Goal: Task Accomplishment & Management: Complete application form

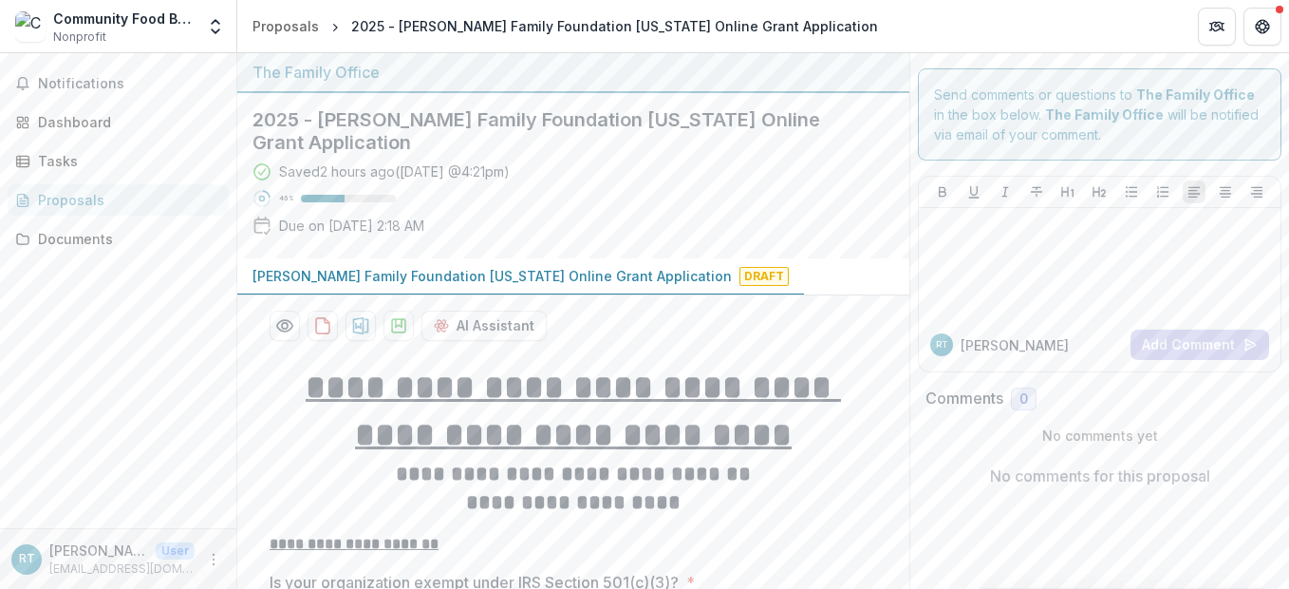
scroll to position [3538, 0]
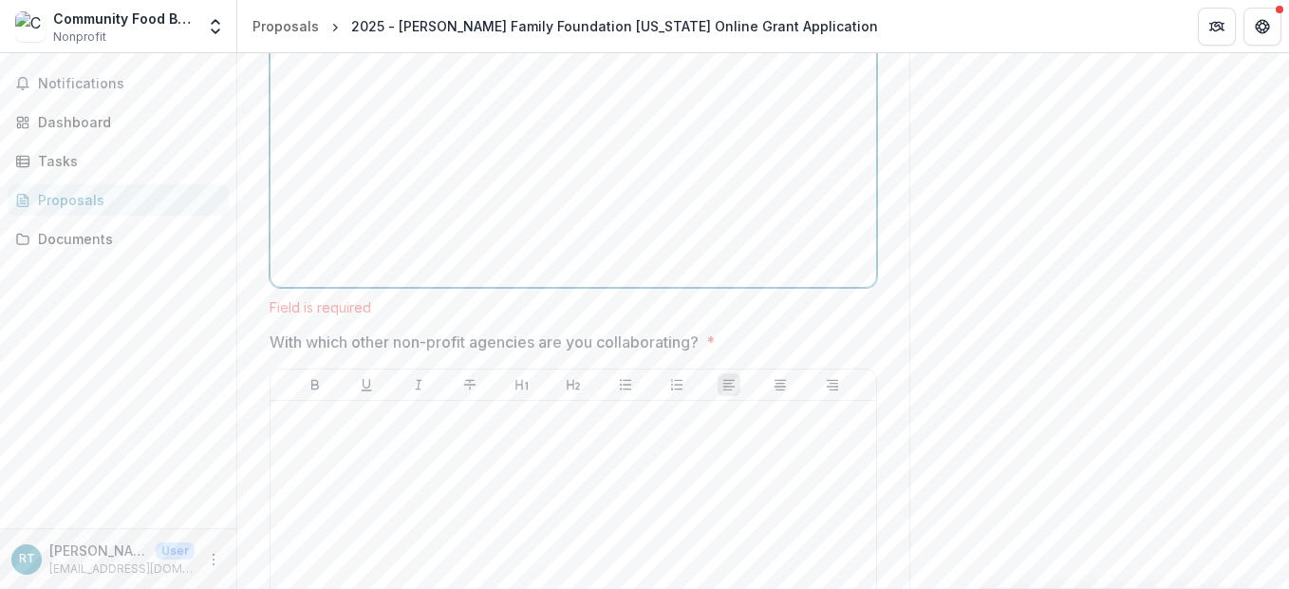
drag, startPoint x: 344, startPoint y: 59, endPoint x: 344, endPoint y: 73, distance: 14.2
click at [344, 69] on div at bounding box center [573, 136] width 591 height 285
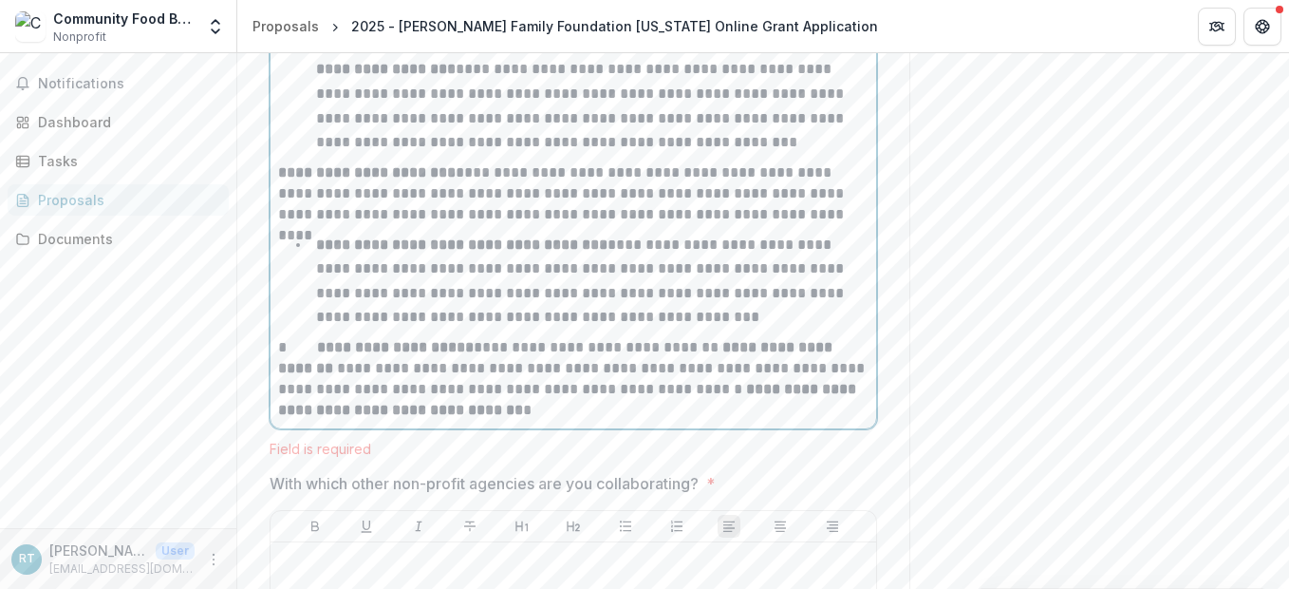
scroll to position [3614, 0]
click at [302, 334] on p "**********" at bounding box center [573, 376] width 591 height 84
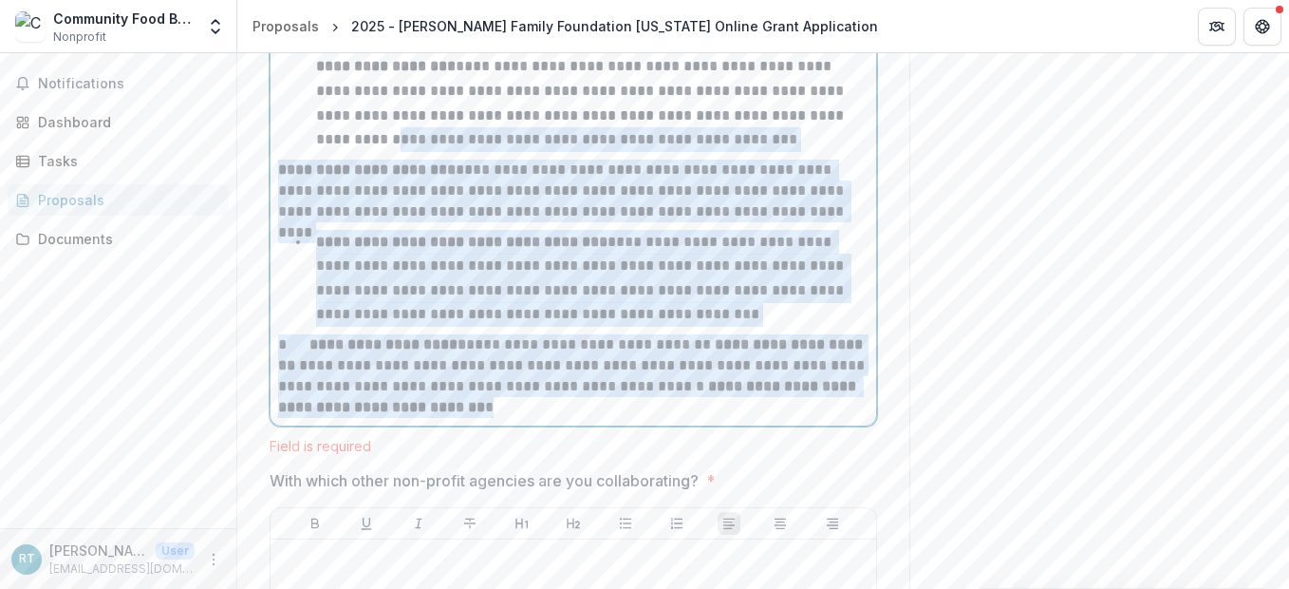
drag, startPoint x: 523, startPoint y: 392, endPoint x: 264, endPoint y: 119, distance: 376.8
click at [772, 288] on li "**********" at bounding box center [585, 278] width 568 height 97
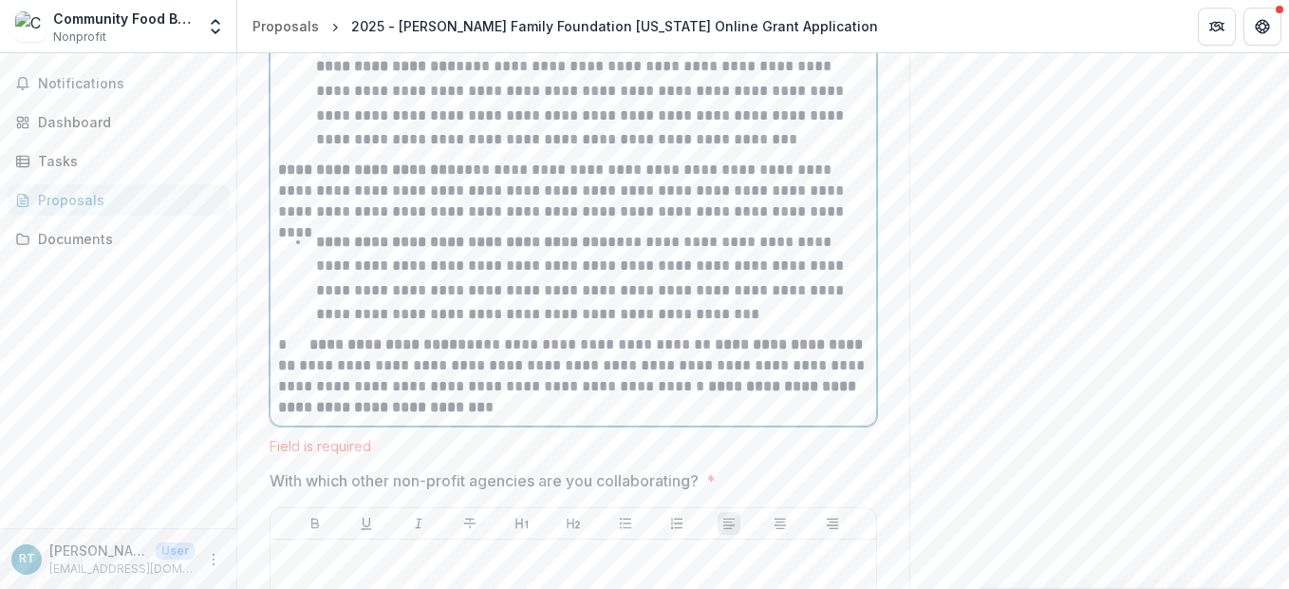
click at [306, 230] on li "**********" at bounding box center [585, 278] width 568 height 97
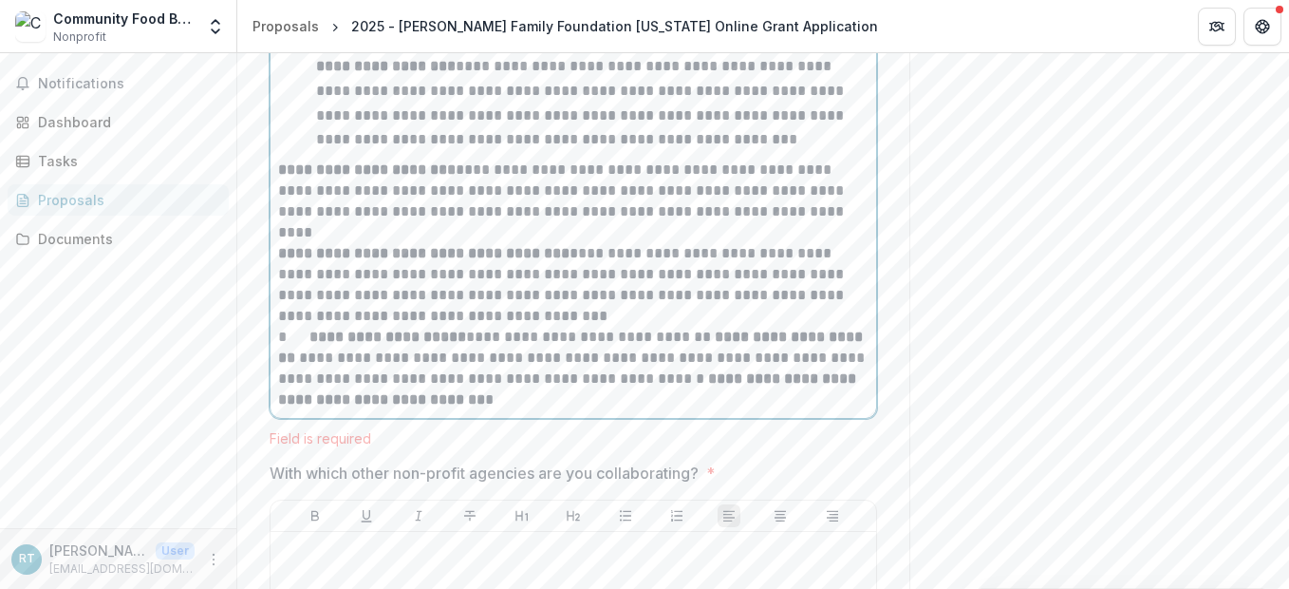
click at [303, 327] on p "**********" at bounding box center [573, 369] width 591 height 84
click at [518, 285] on p "**********" at bounding box center [573, 285] width 591 height 84
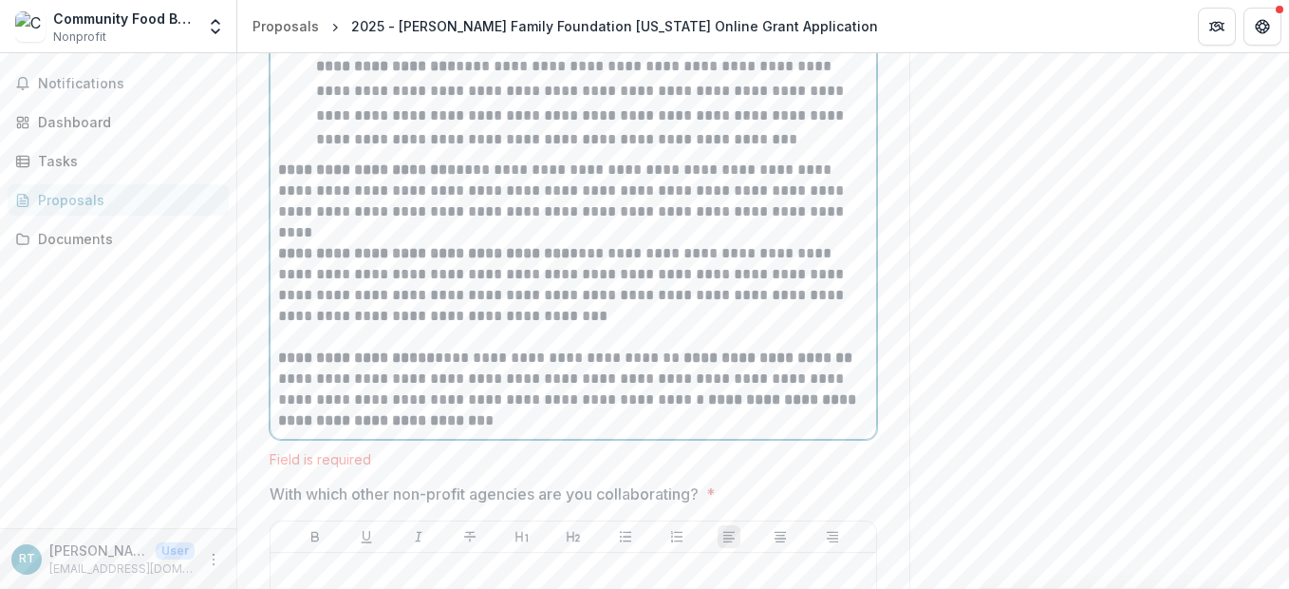
scroll to position [3709, 0]
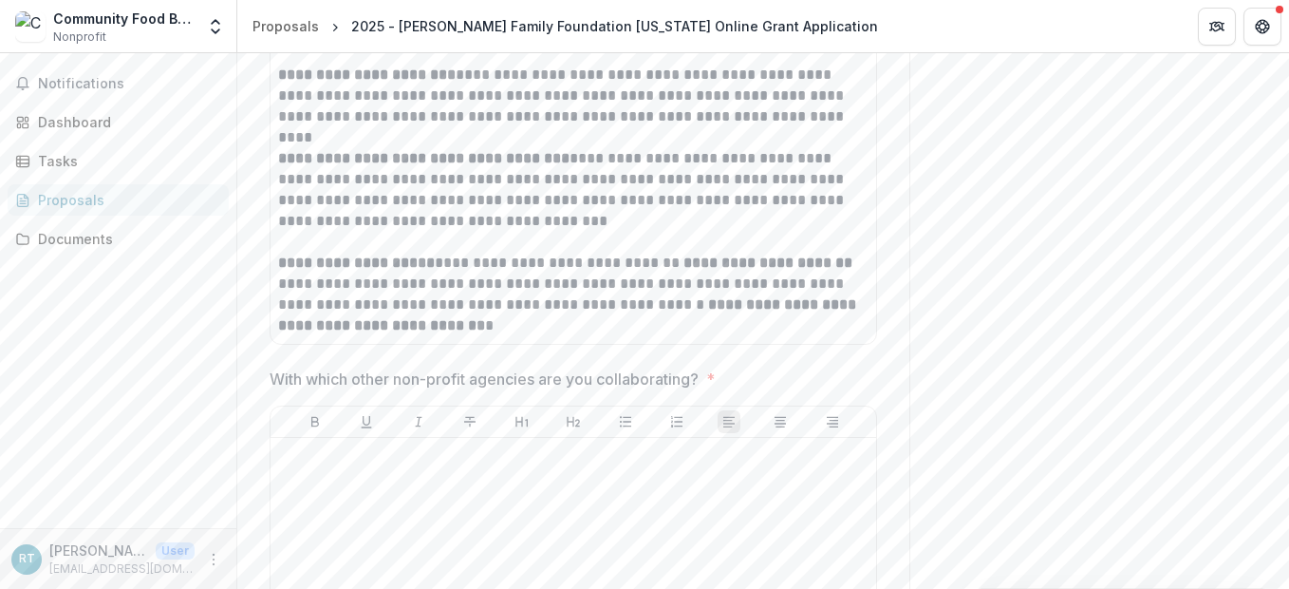
drag, startPoint x: 703, startPoint y: 374, endPoint x: 507, endPoint y: 344, distance: 197.9
click at [428, 404] on div "With which other non-profit agencies are you collaborating? *" at bounding box center [574, 556] width 608 height 379
drag, startPoint x: 662, startPoint y: 354, endPoint x: 271, endPoint y: 360, distance: 391.2
click at [271, 367] on p "With which other non-profit agencies are you collaborating?" at bounding box center [484, 378] width 429 height 23
click at [706, 367] on span "With which other non-profit agencies are you collaborating? *" at bounding box center [568, 378] width 596 height 23
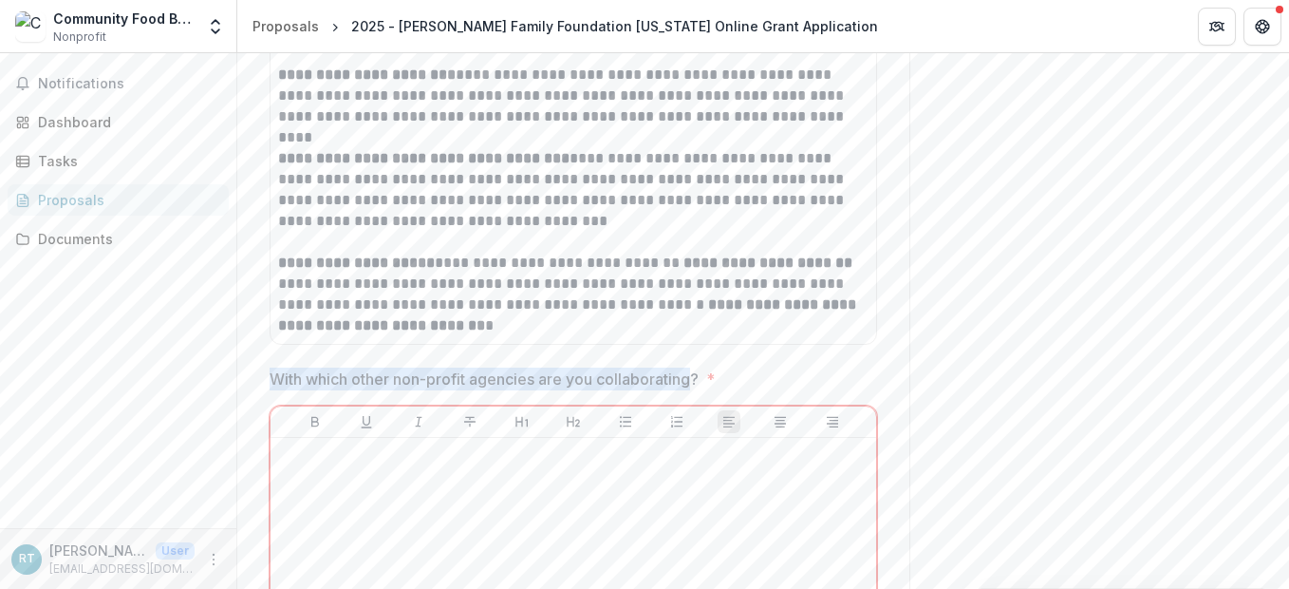
drag, startPoint x: 696, startPoint y: 358, endPoint x: 259, endPoint y: 366, distance: 436.8
copy p "With which other non-profit agencies are you collaborating"
click at [415, 471] on div at bounding box center [573, 587] width 591 height 285
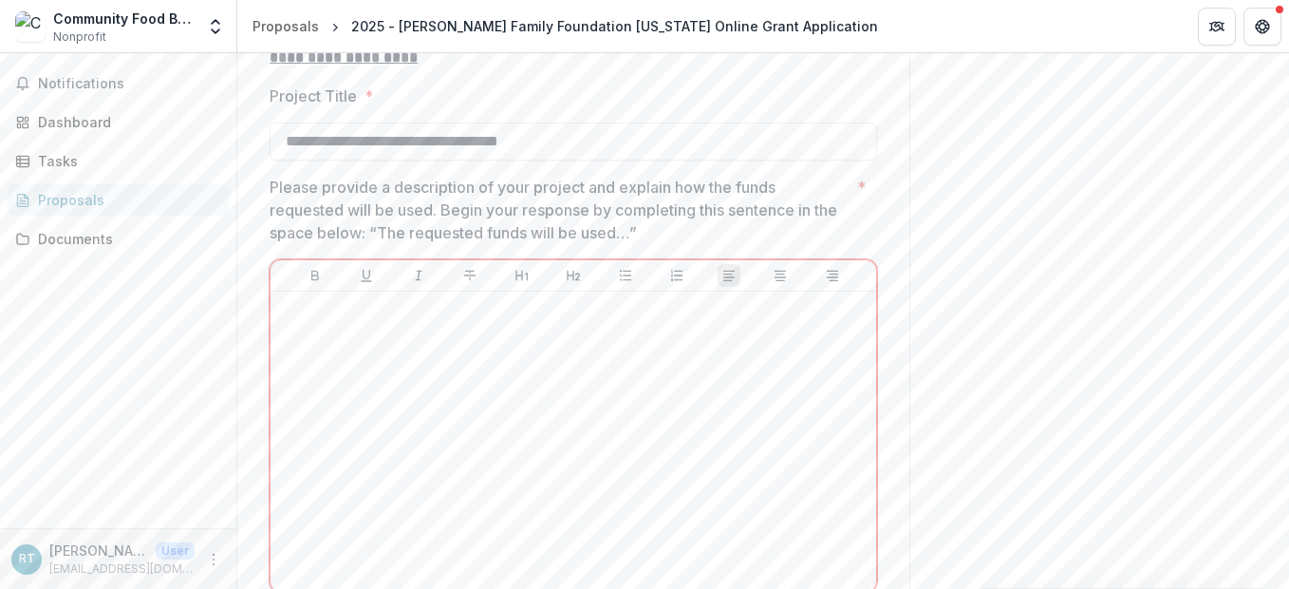
scroll to position [5038, 0]
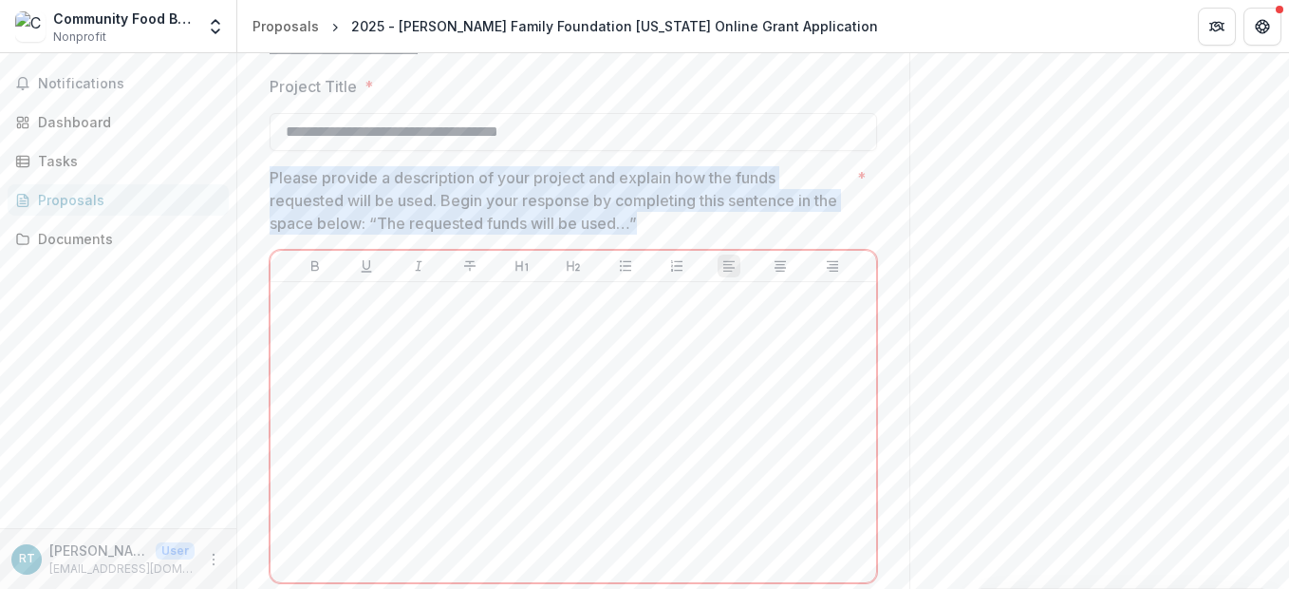
drag, startPoint x: 640, startPoint y: 200, endPoint x: 254, endPoint y: 160, distance: 387.6
copy p "Please provide a description of your project and explain how the funds requeste…"
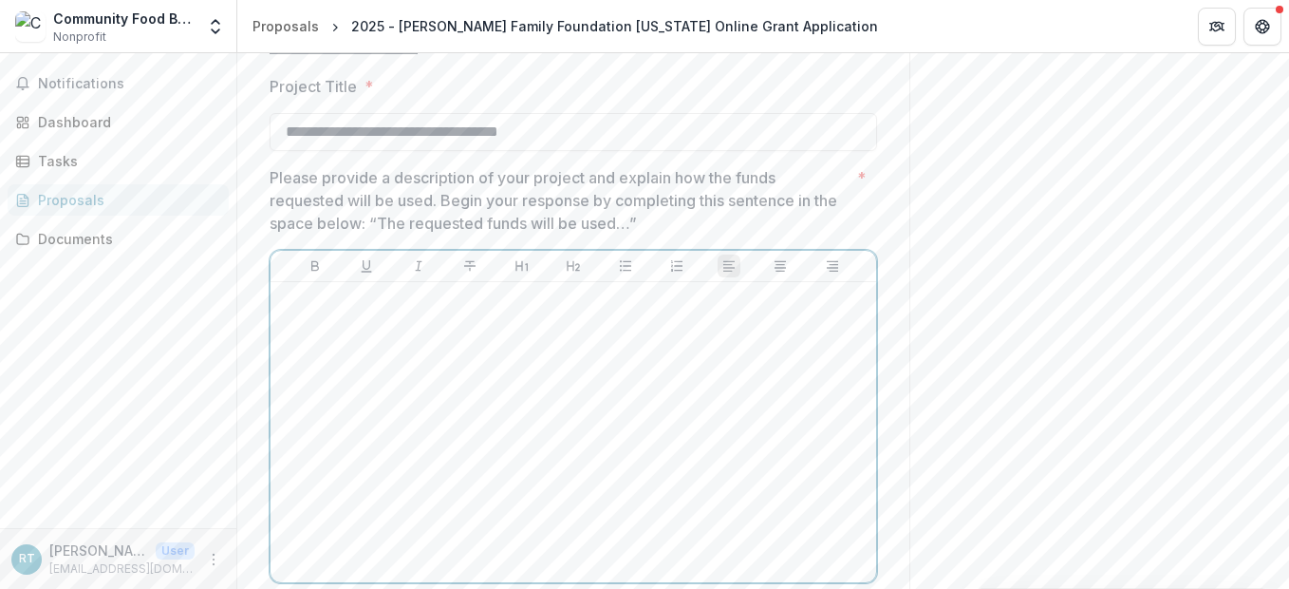
click at [334, 298] on div at bounding box center [573, 432] width 591 height 285
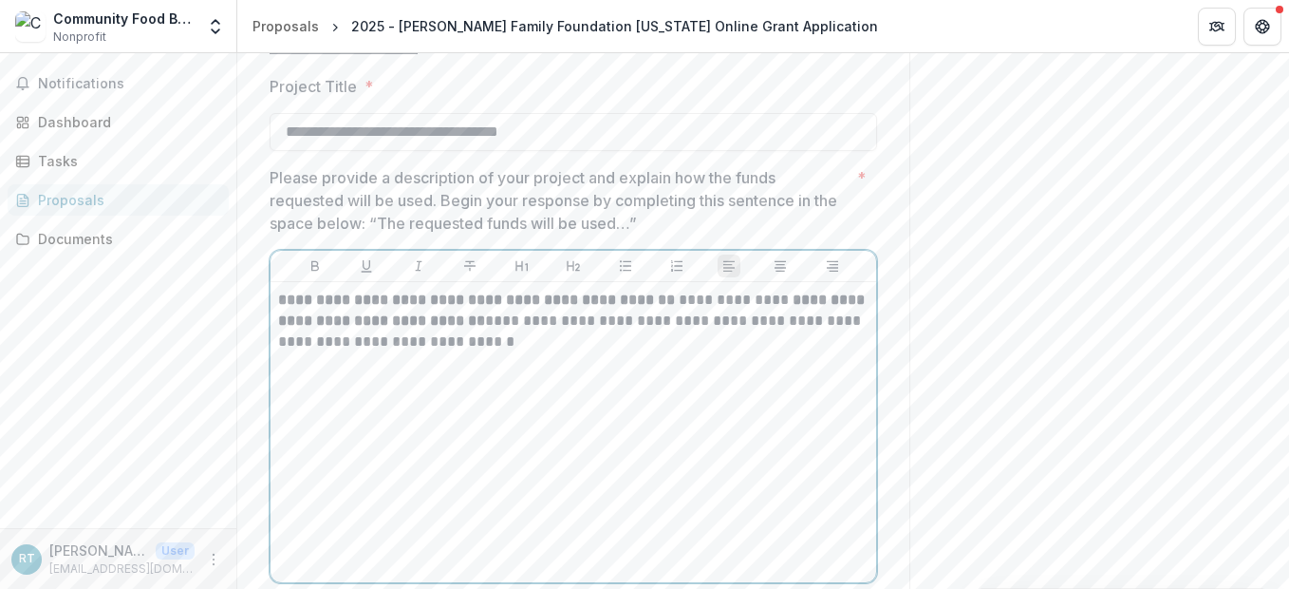
click at [653, 313] on p "**********" at bounding box center [573, 321] width 591 height 63
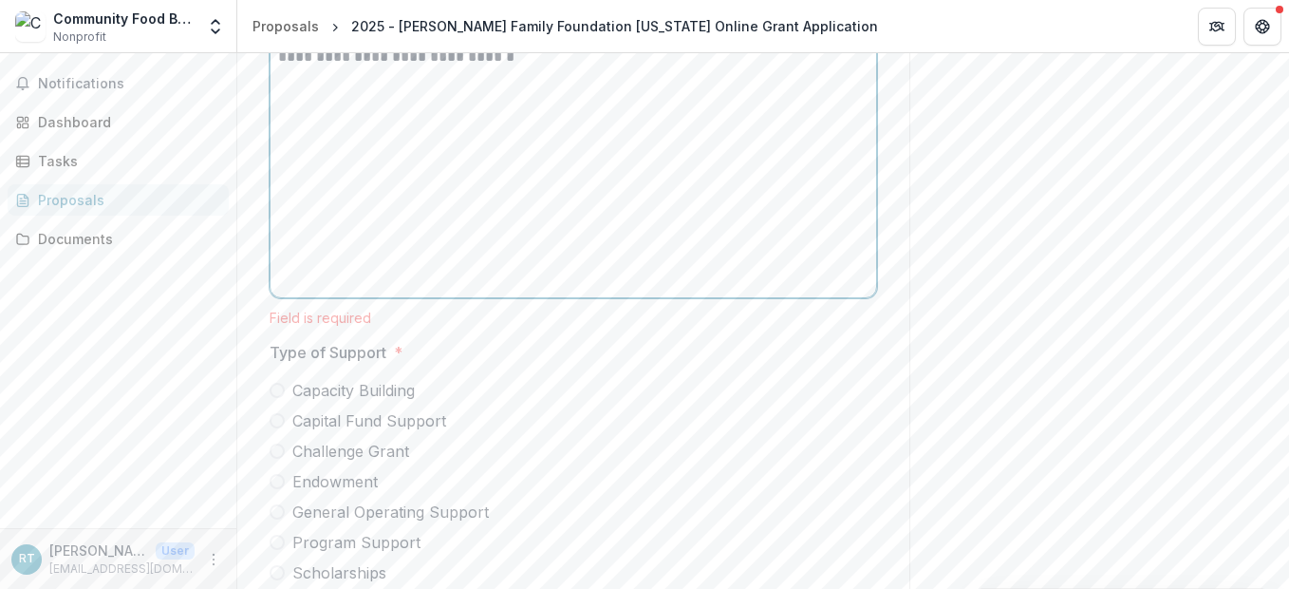
scroll to position [5418, 0]
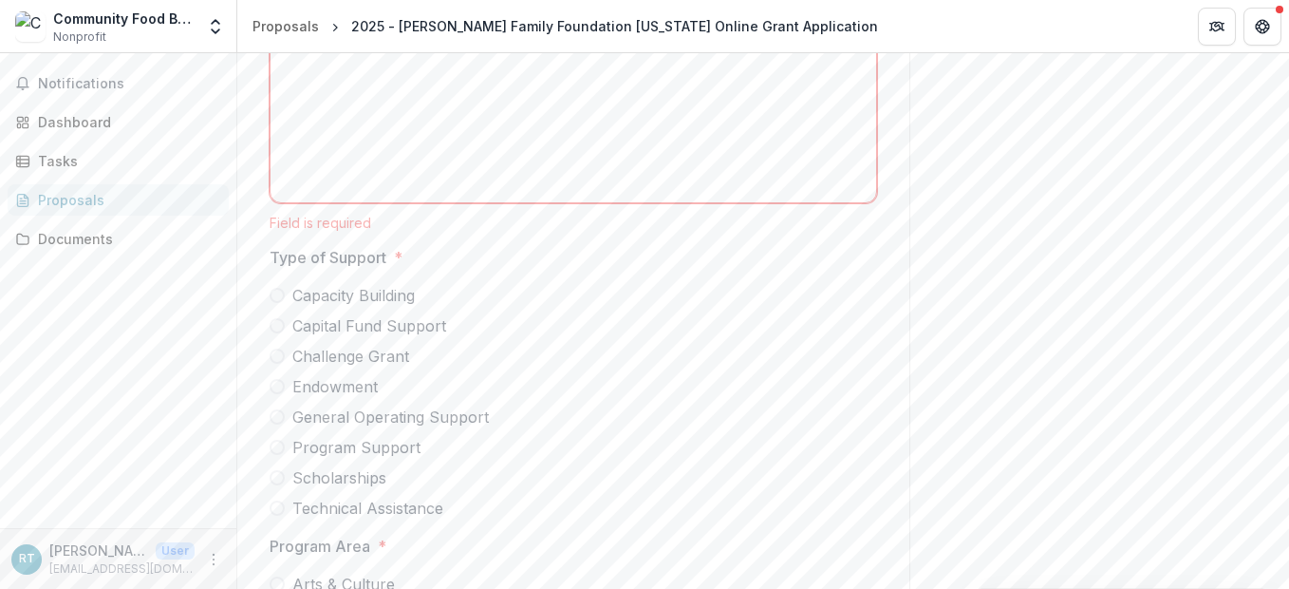
click at [272, 424] on div "Capacity Building Capital Fund Support Challenge Grant Endowment General Operat…" at bounding box center [574, 401] width 608 height 235
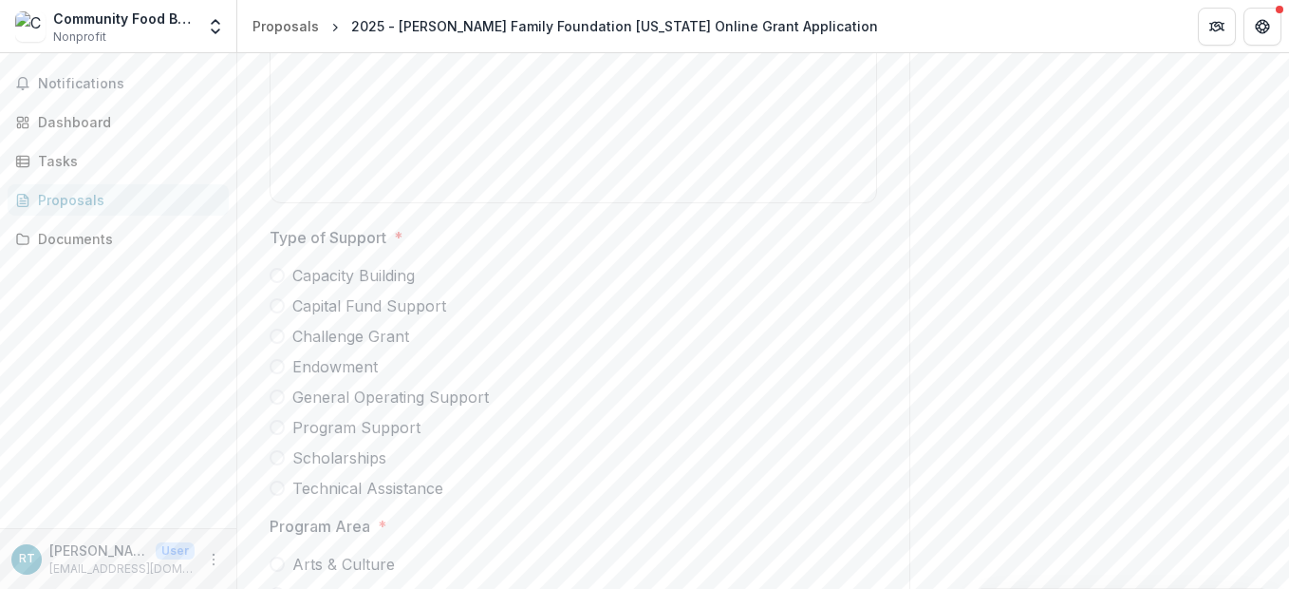
click at [278, 420] on span at bounding box center [277, 427] width 15 height 15
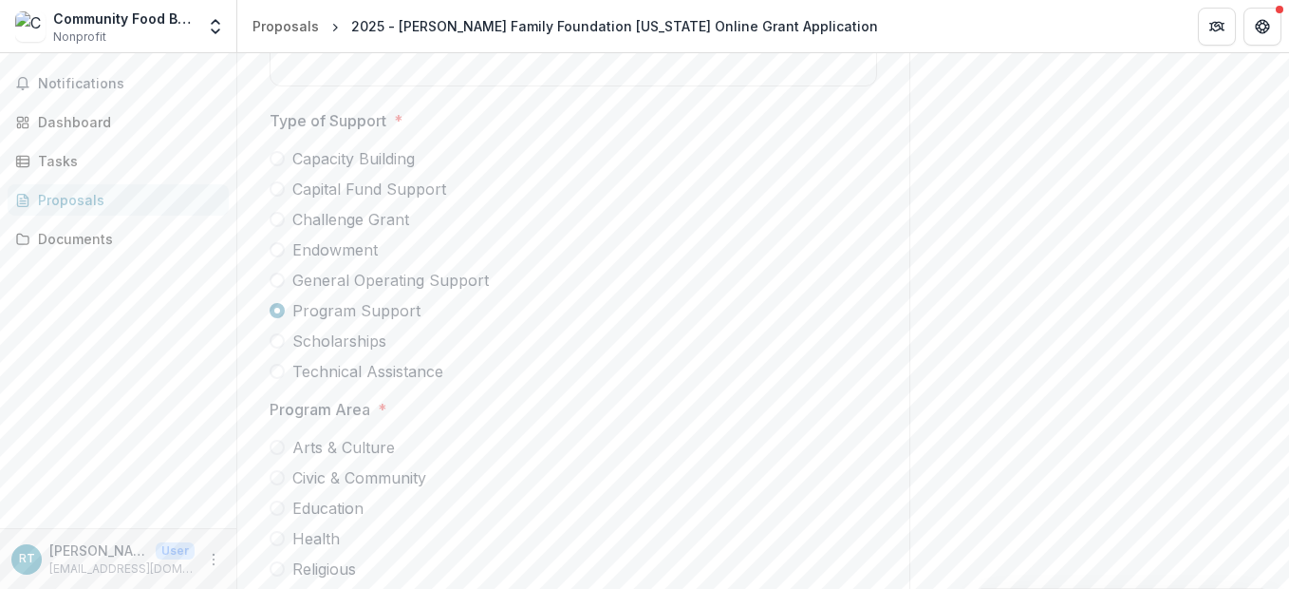
scroll to position [5608, 0]
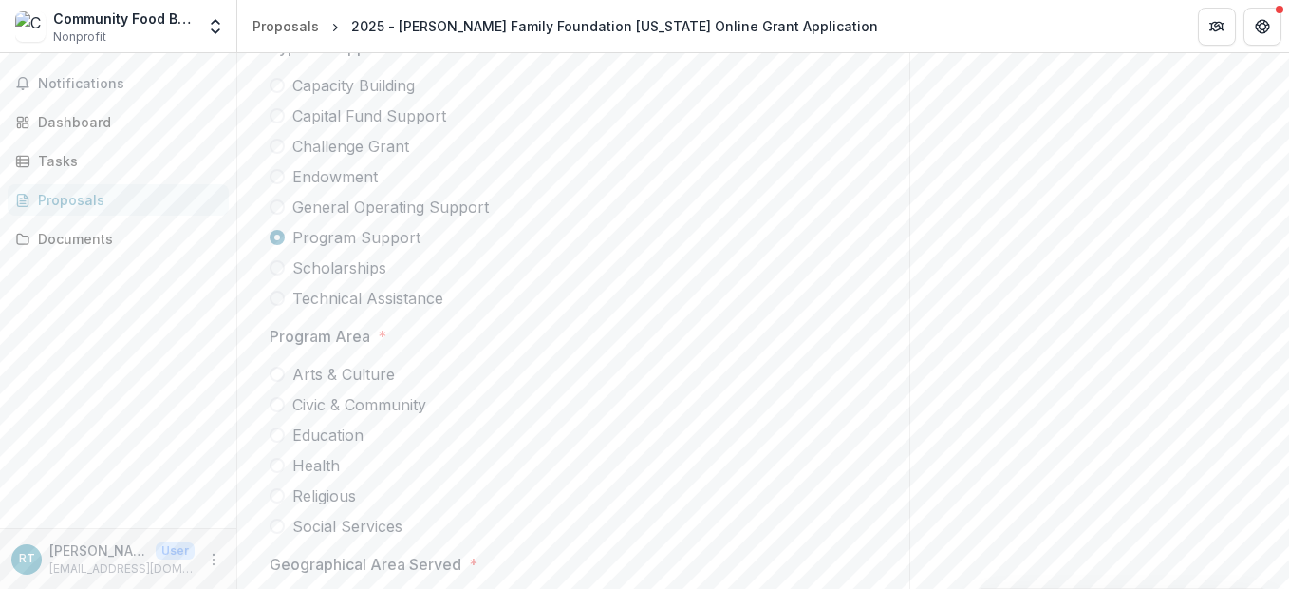
click at [271, 518] on span at bounding box center [277, 525] width 15 height 15
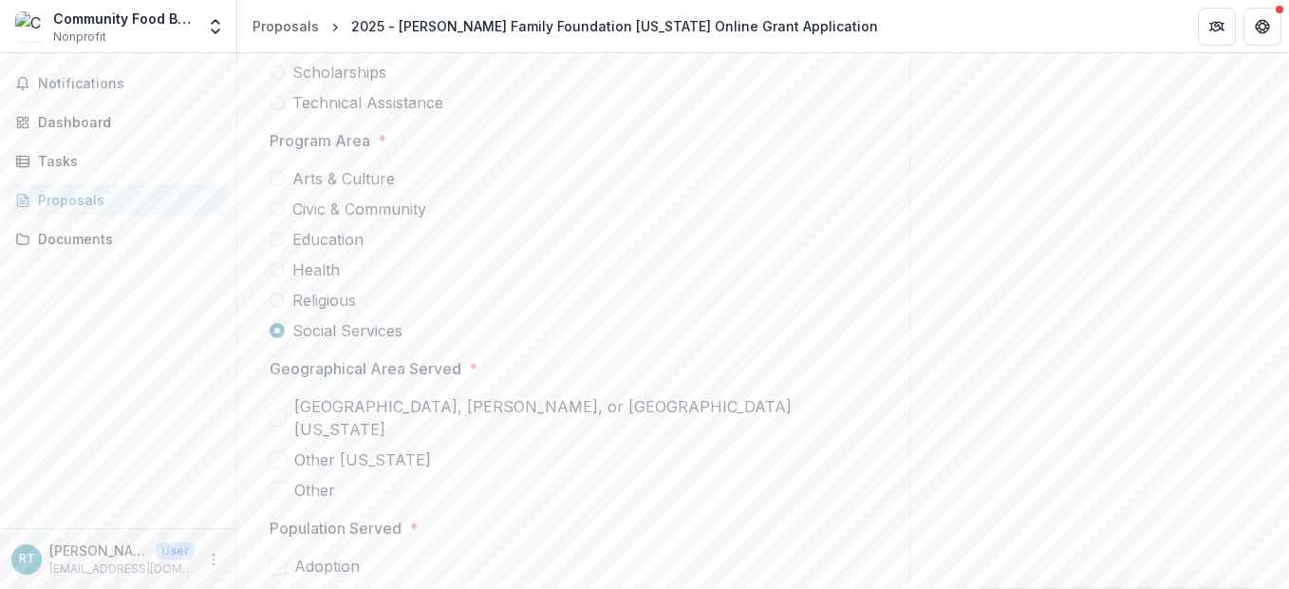
scroll to position [5892, 0]
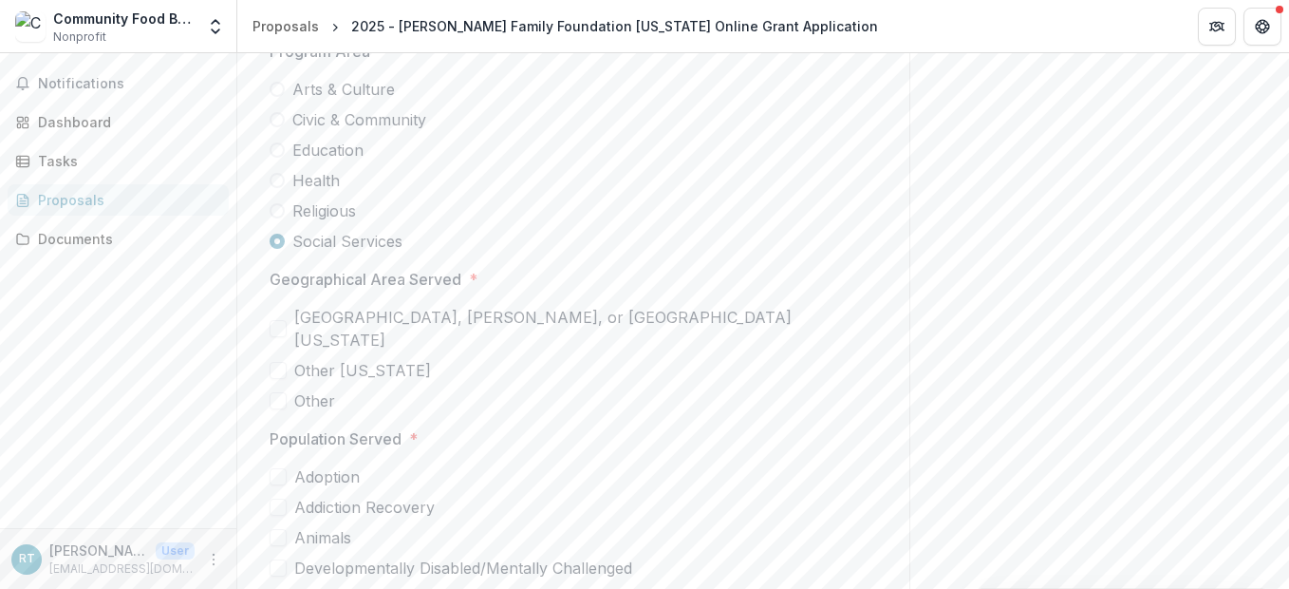
click at [272, 320] on span at bounding box center [278, 328] width 17 height 17
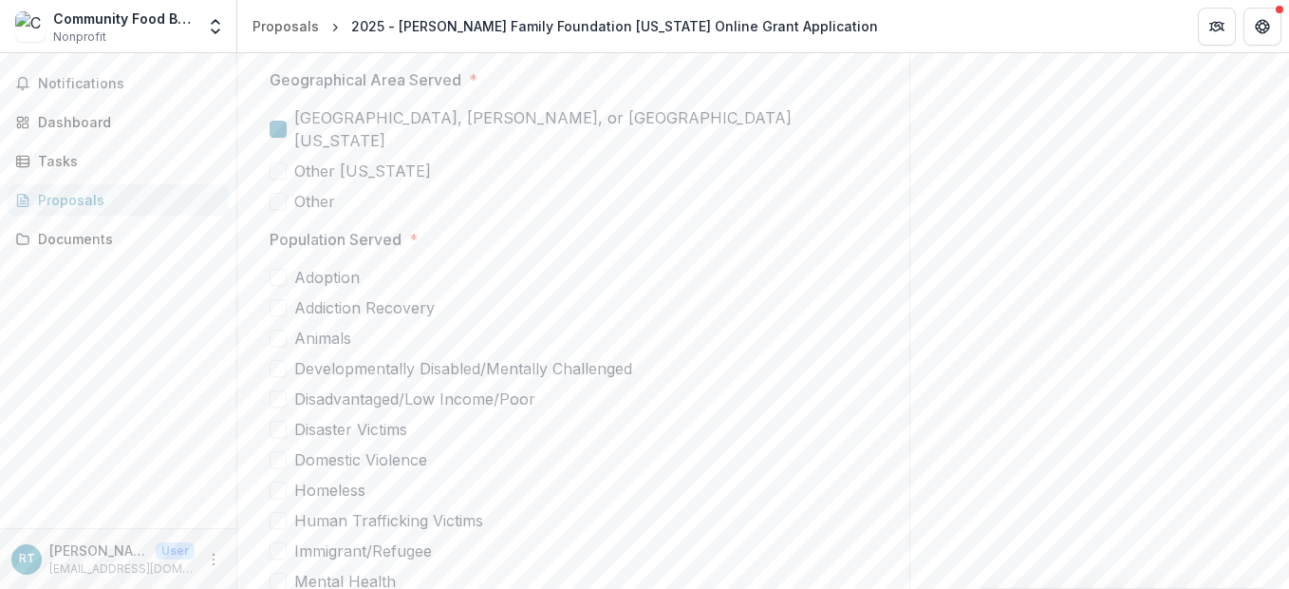
scroll to position [6082, 0]
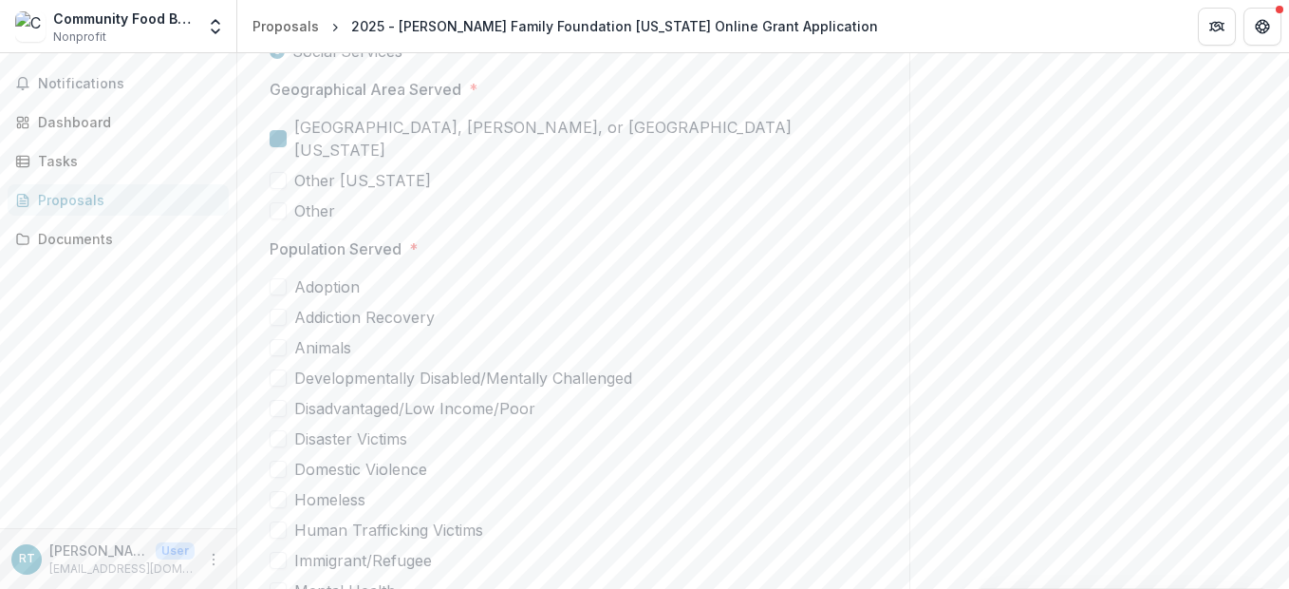
click at [272, 400] on span at bounding box center [278, 408] width 17 height 17
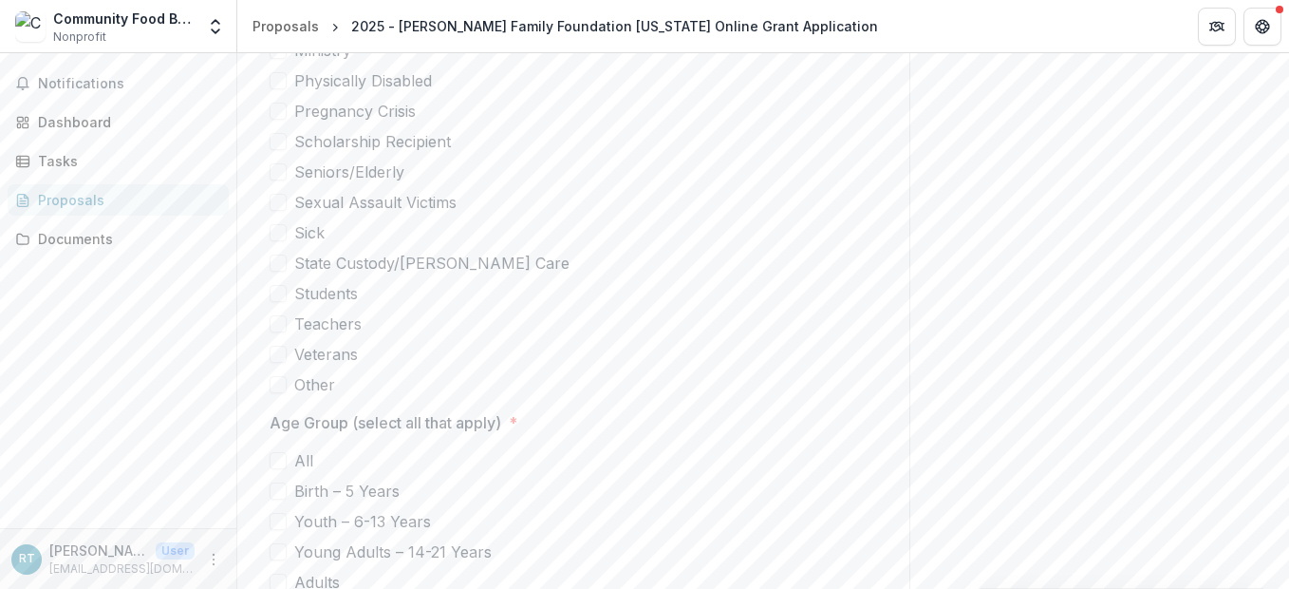
scroll to position [6747, 0]
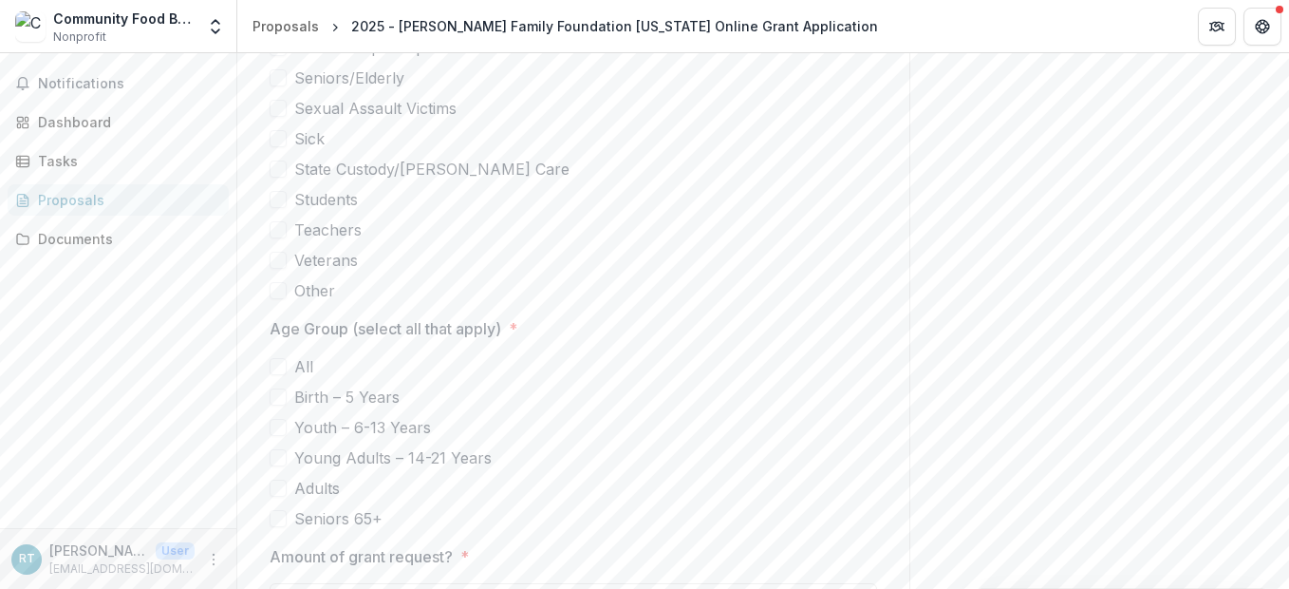
click at [270, 358] on span at bounding box center [278, 366] width 17 height 17
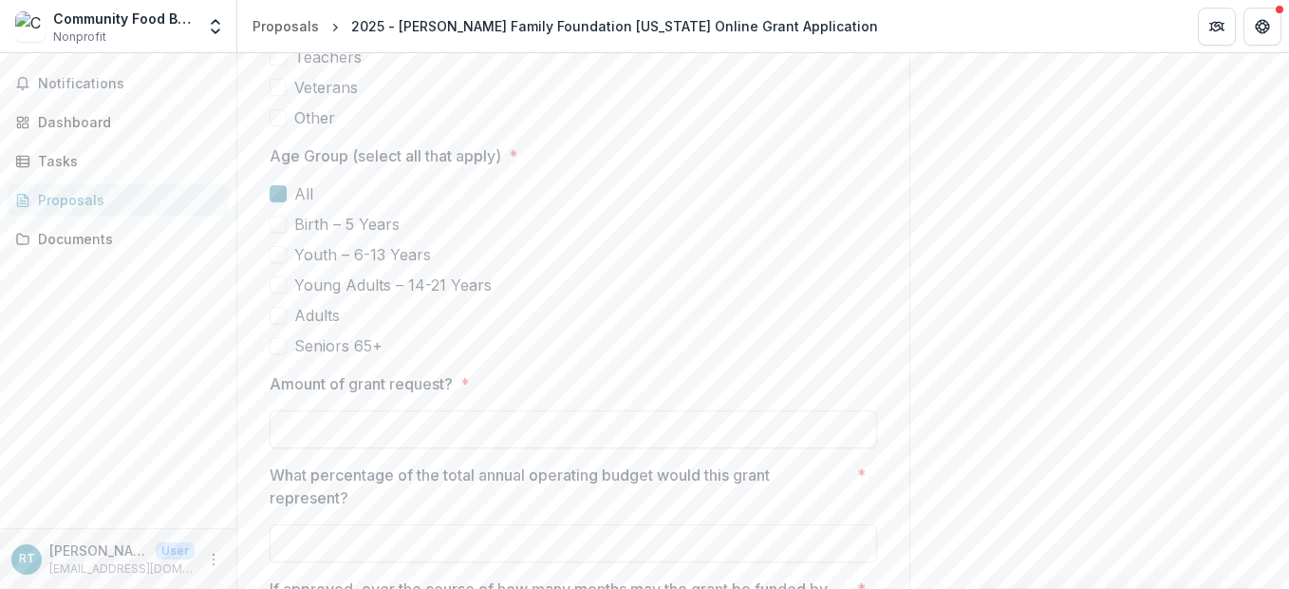
scroll to position [6937, 0]
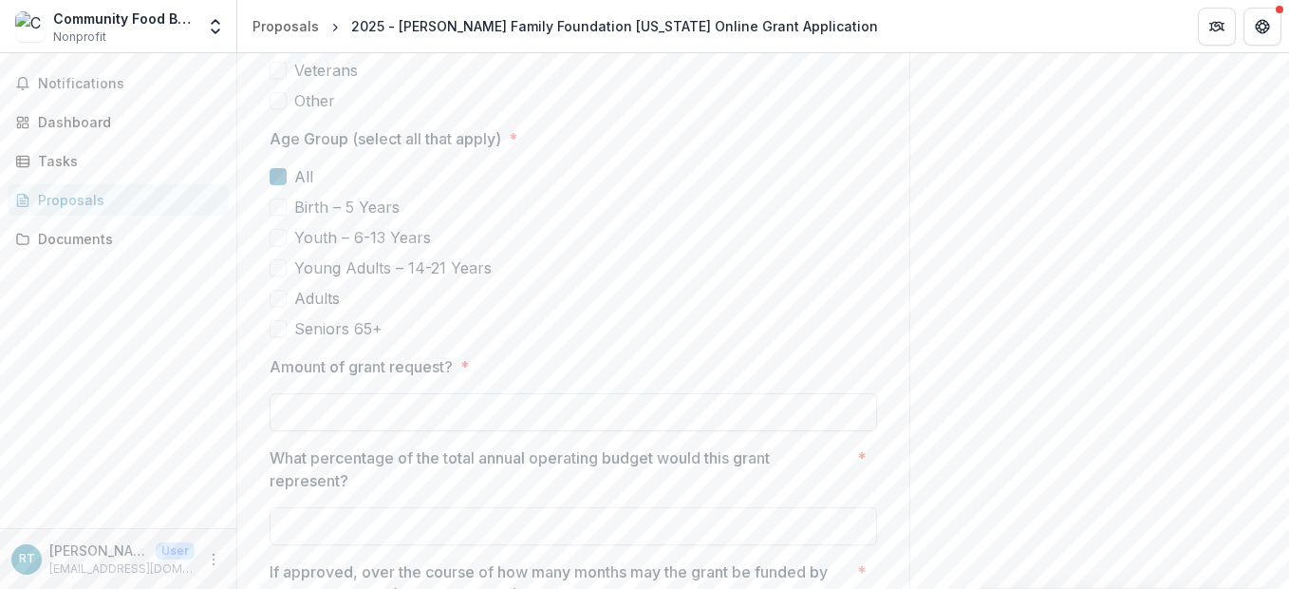
click at [355, 393] on input "Amount of grant request? *" at bounding box center [574, 412] width 608 height 38
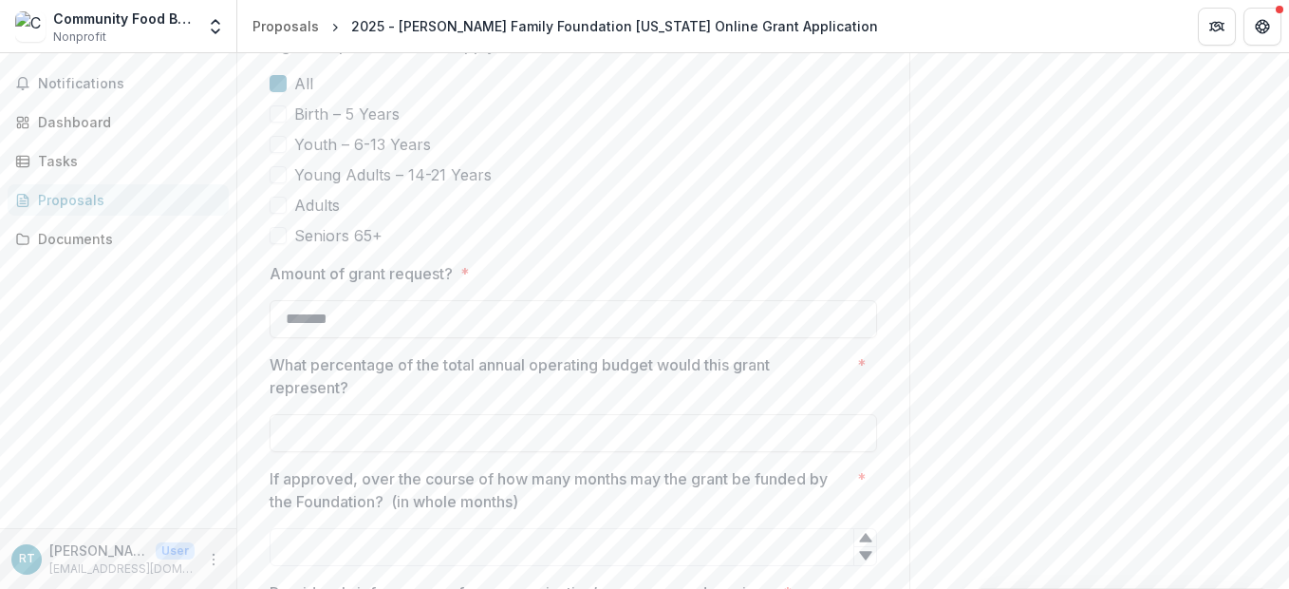
scroll to position [7127, 0]
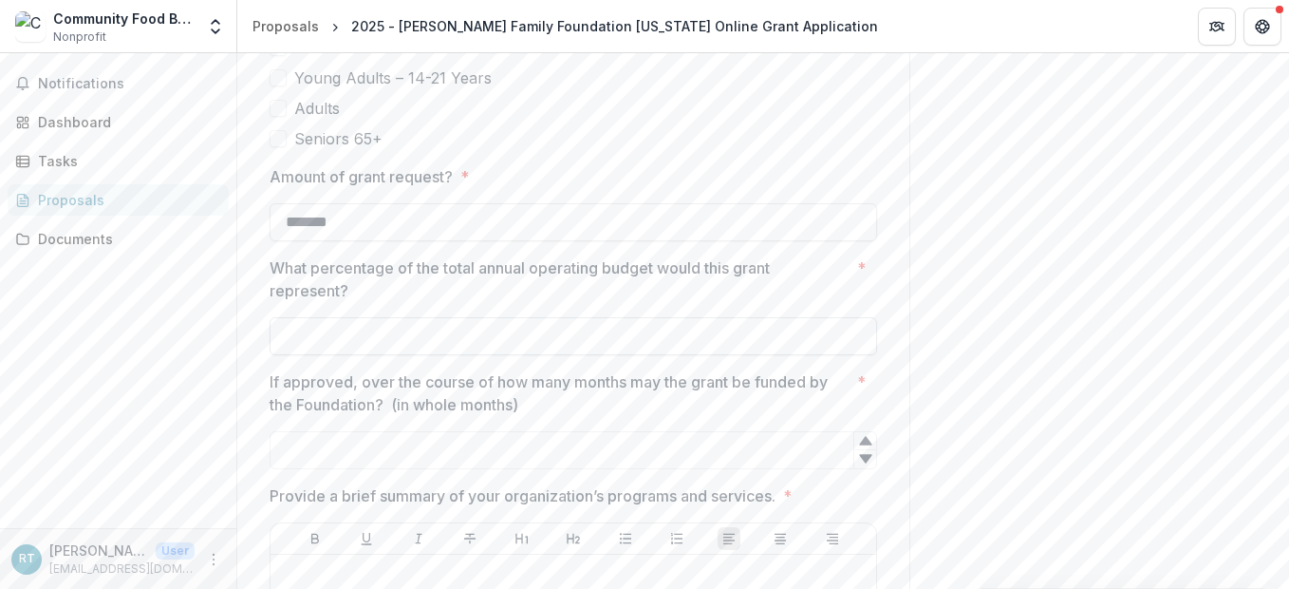
type input "*******"
click at [414, 317] on input "What percentage of the total annual operating budget would this grant represent…" at bounding box center [574, 336] width 608 height 38
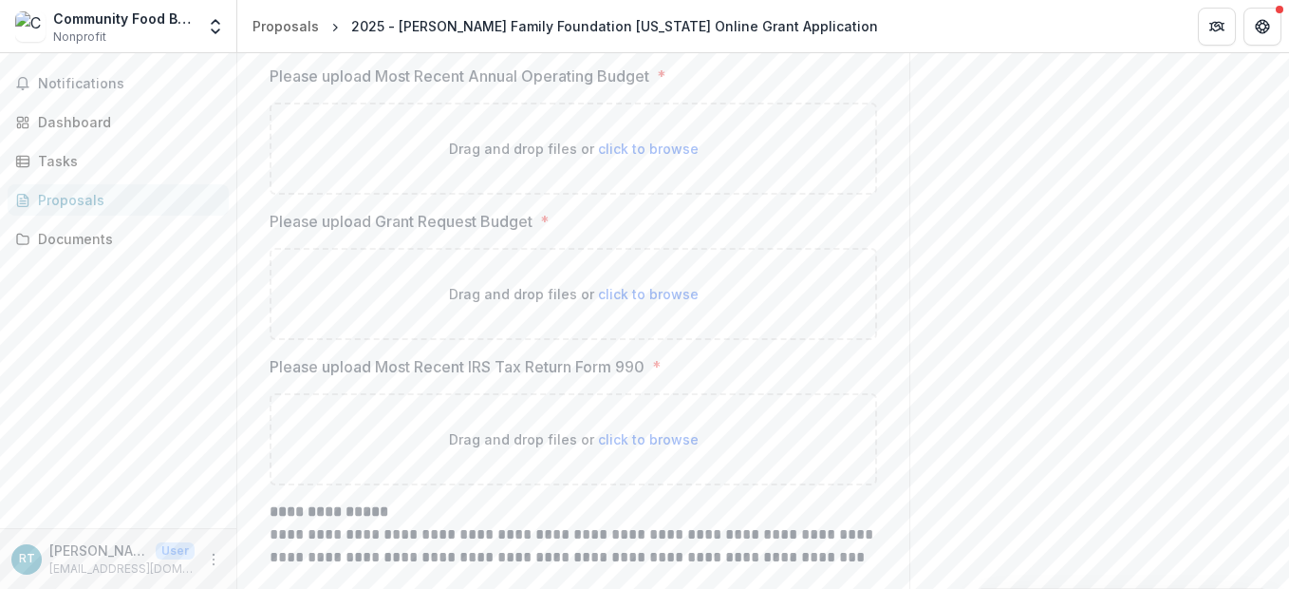
scroll to position [10994, 0]
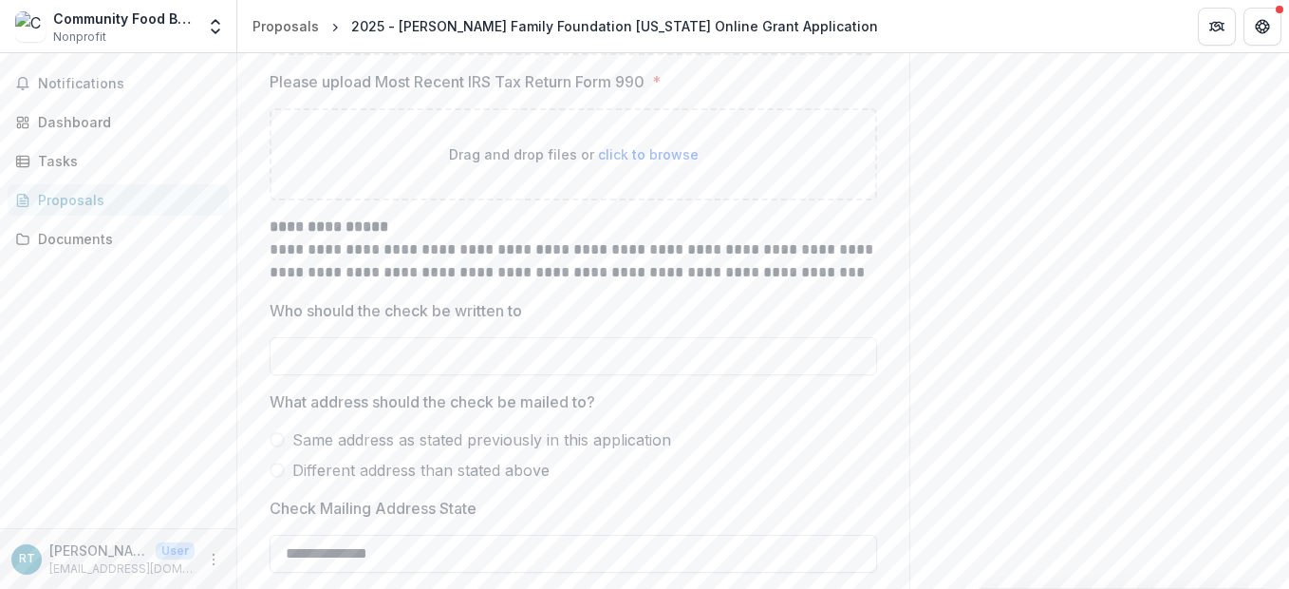
click at [434, 535] on input "**********" at bounding box center [574, 554] width 608 height 38
drag, startPoint x: 434, startPoint y: 483, endPoint x: 239, endPoint y: 496, distance: 195.0
type input "**********"
click at [272, 432] on span at bounding box center [277, 439] width 15 height 15
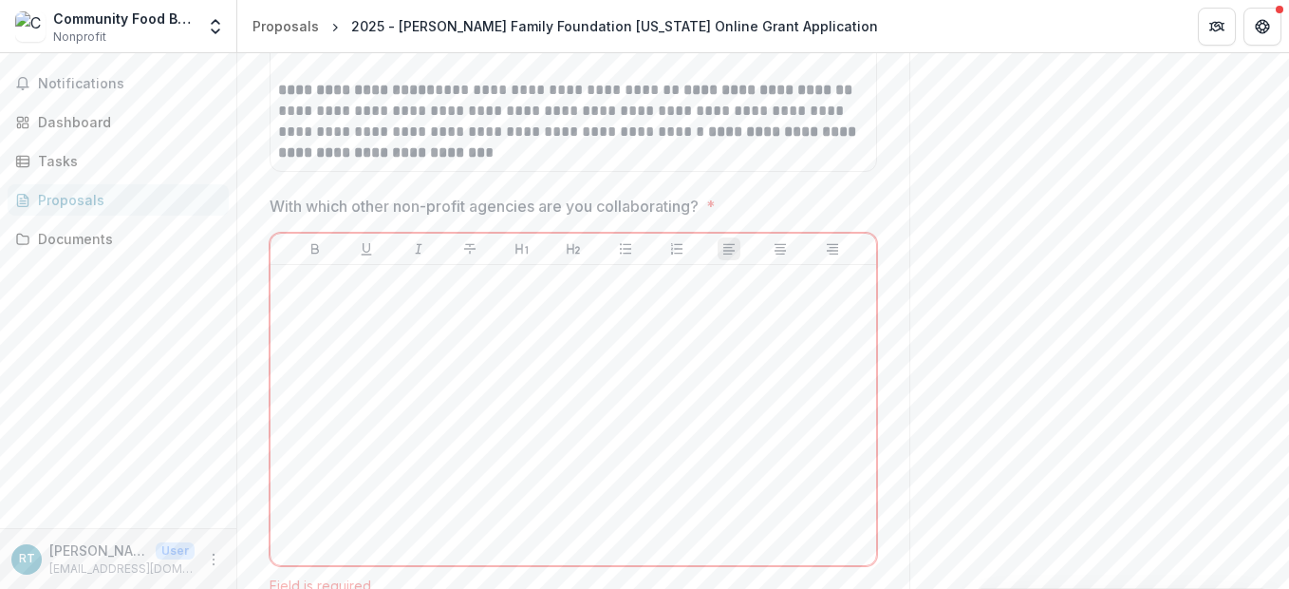
scroll to position [3873, 0]
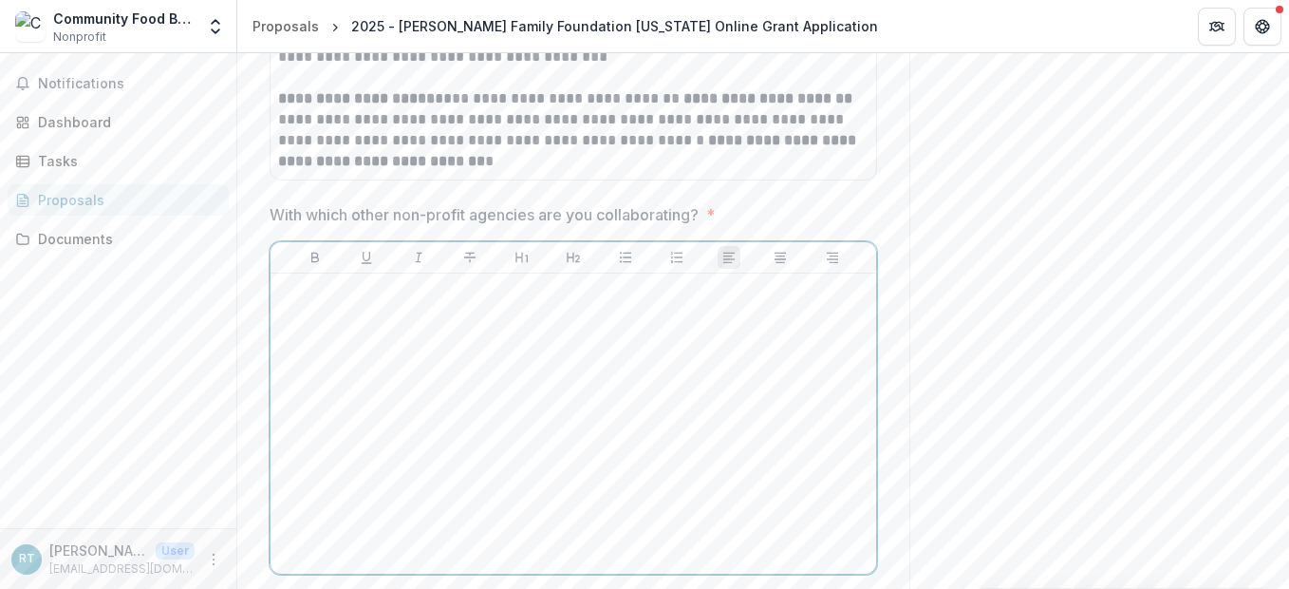
click at [435, 310] on div at bounding box center [573, 423] width 591 height 285
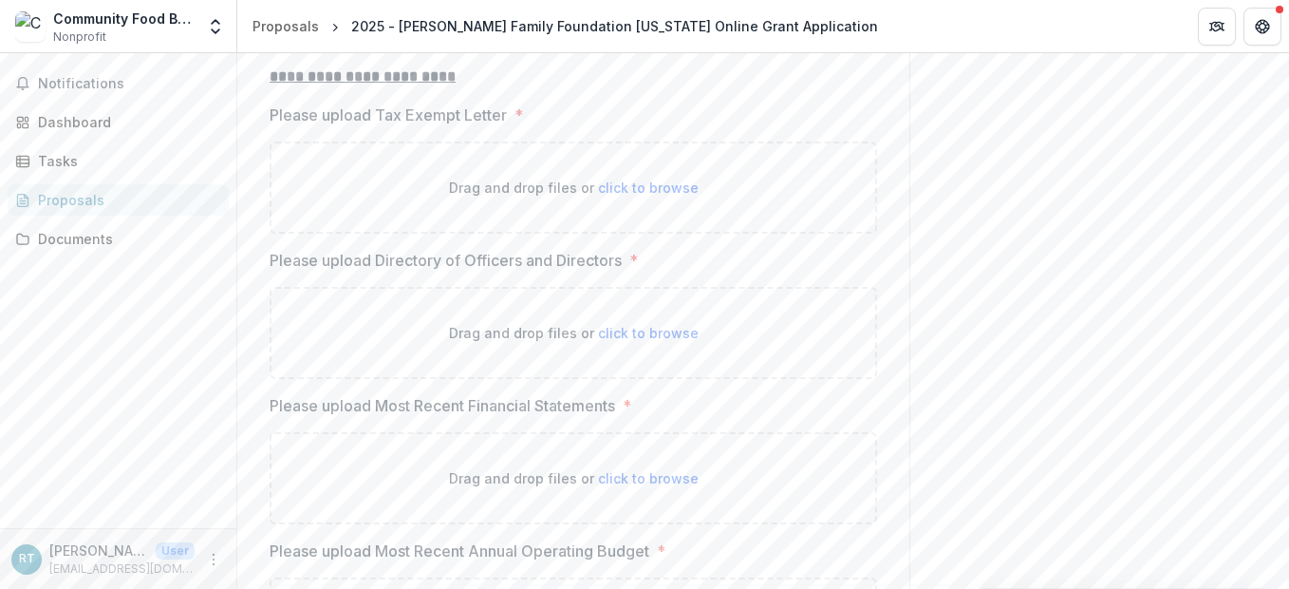
scroll to position [9665, 0]
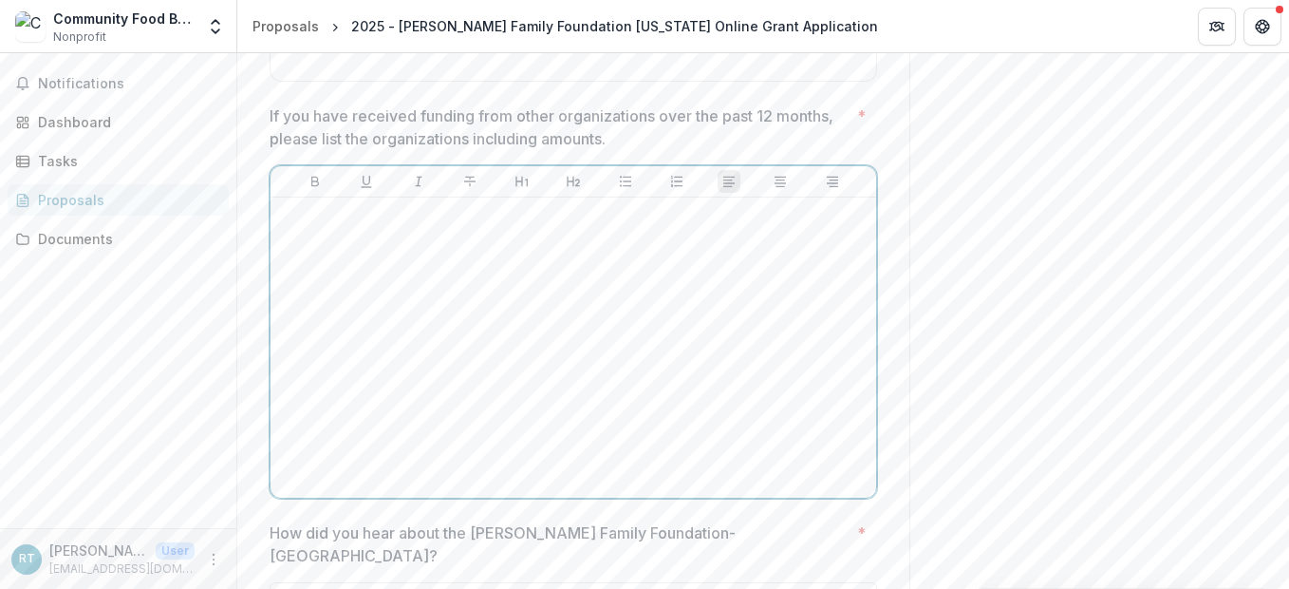
click at [385, 279] on div at bounding box center [573, 347] width 591 height 285
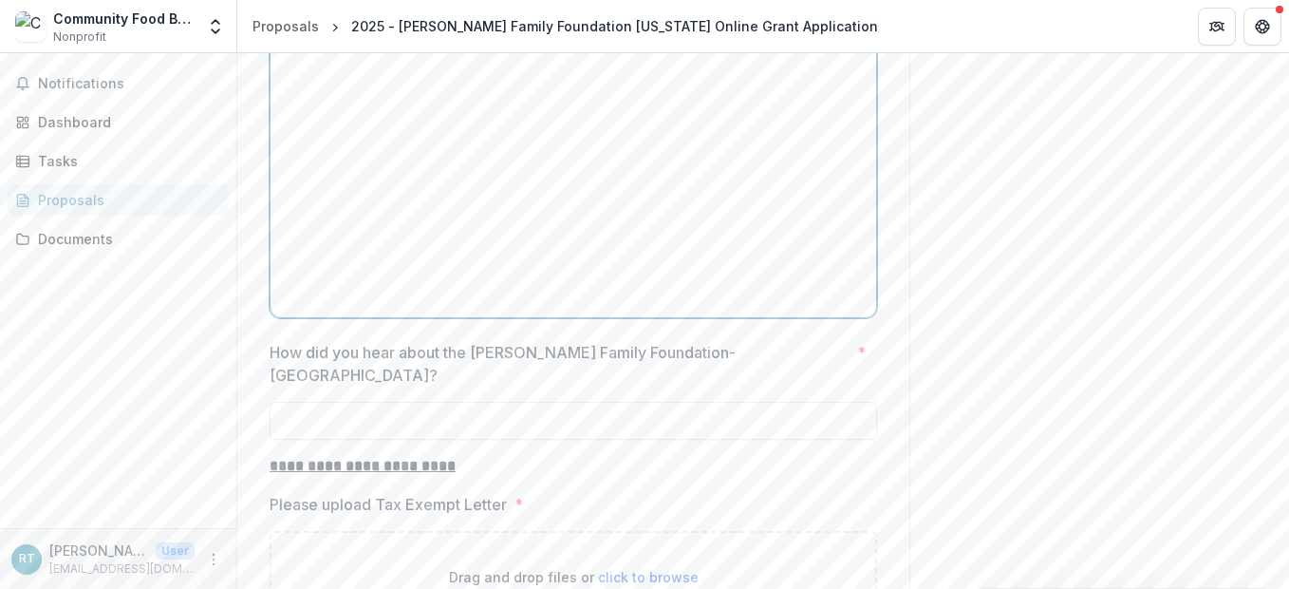
scroll to position [9854, 0]
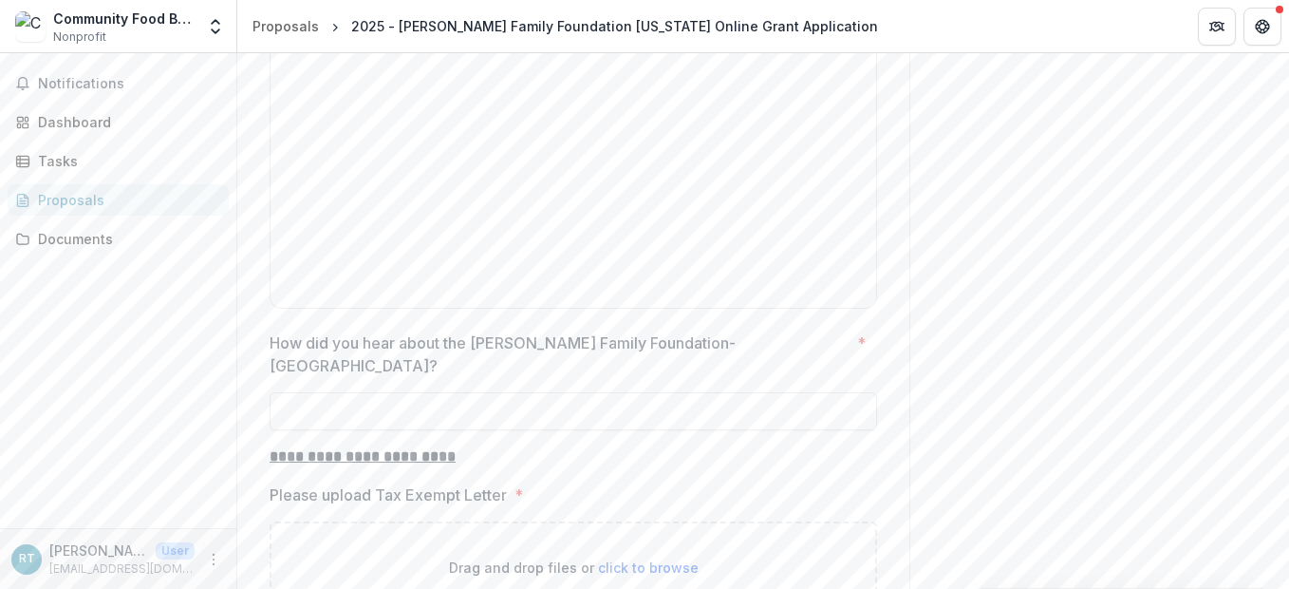
click at [488, 338] on div "How did you hear about the Dugas Family Foundation-TX? *" at bounding box center [574, 380] width 608 height 99
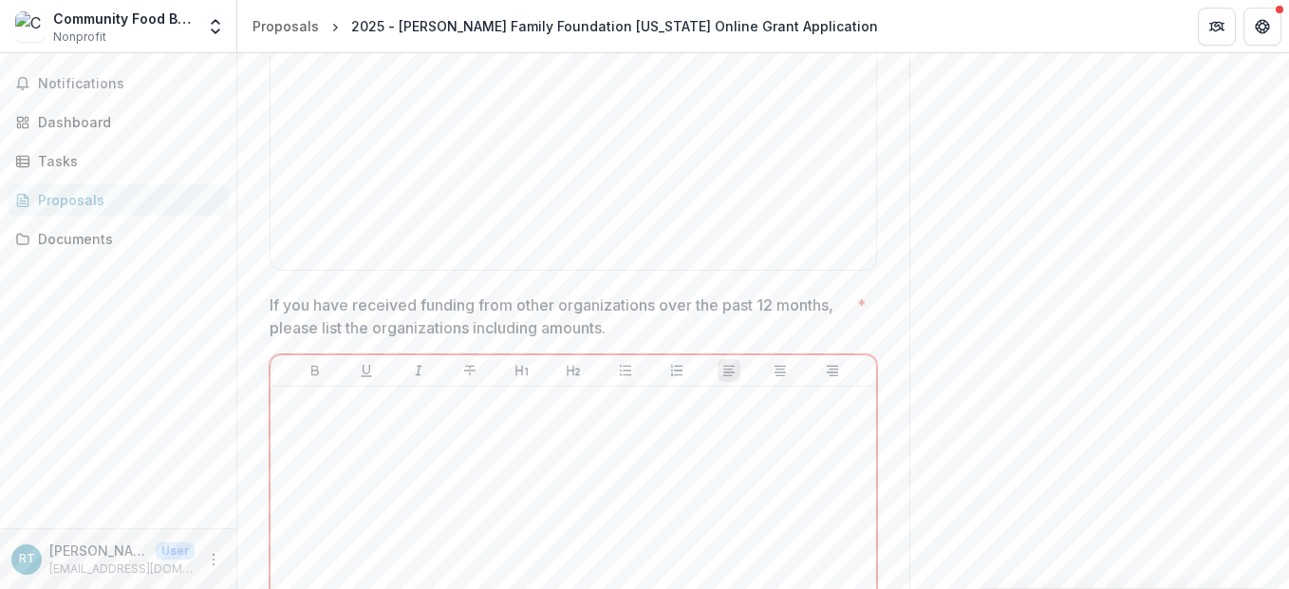
scroll to position [9475, 0]
click at [672, 294] on p "If you have received funding from other organizations over the past 12 months, …" at bounding box center [560, 317] width 580 height 46
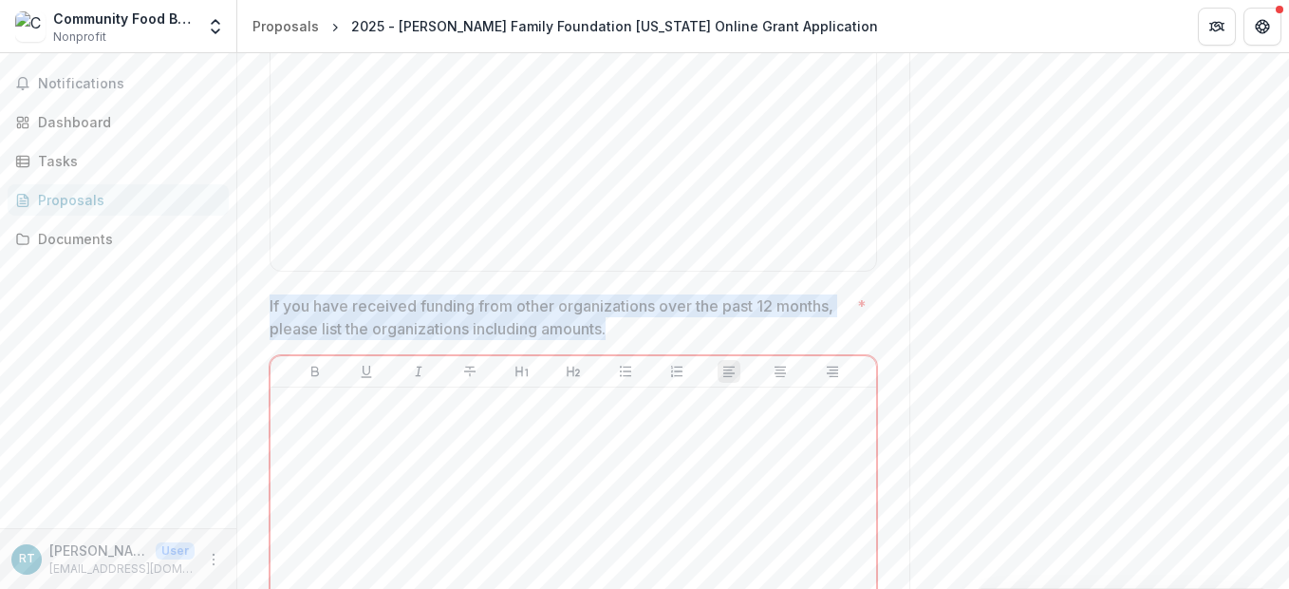
drag, startPoint x: 531, startPoint y: 278, endPoint x: 261, endPoint y: 258, distance: 270.4
copy p "If you have received funding from other organizations over the past 12 months, …"
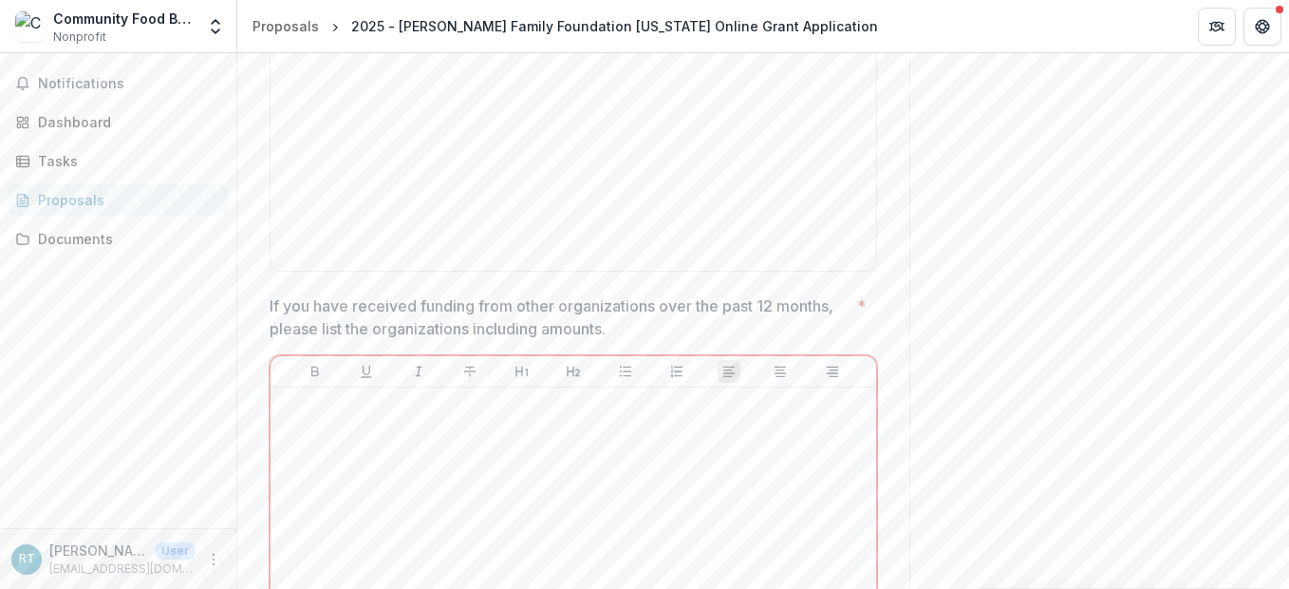
click at [347, 403] on div at bounding box center [573, 537] width 591 height 285
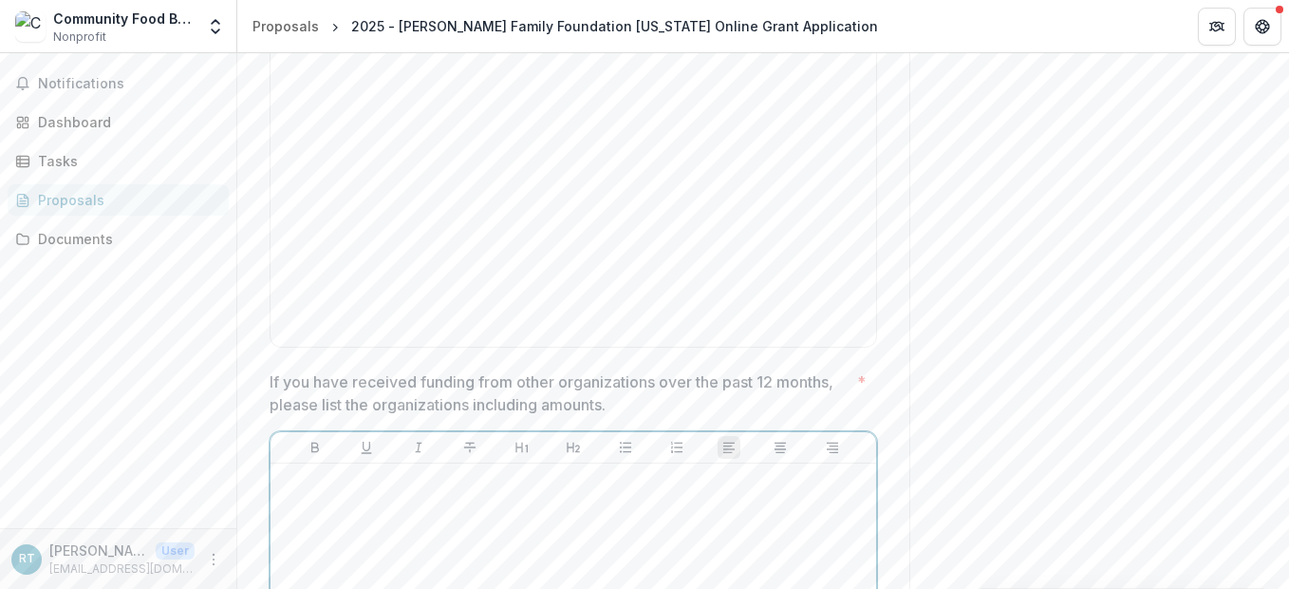
scroll to position [9400, 0]
click at [667, 250] on div at bounding box center [573, 195] width 591 height 285
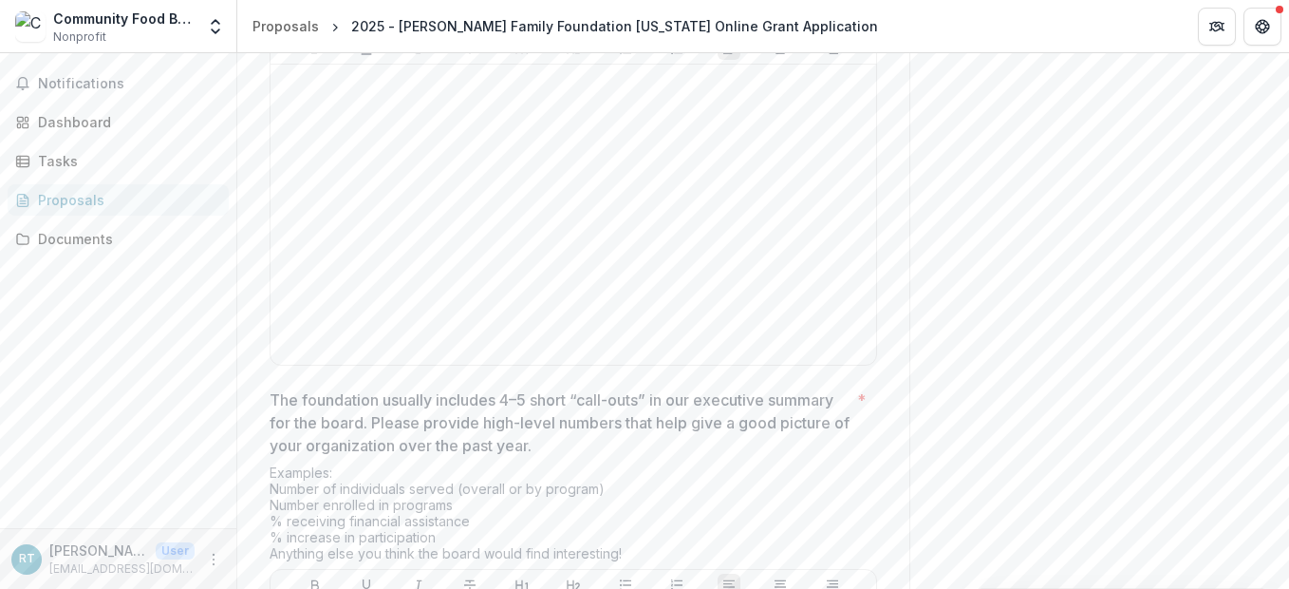
scroll to position [8021, 0]
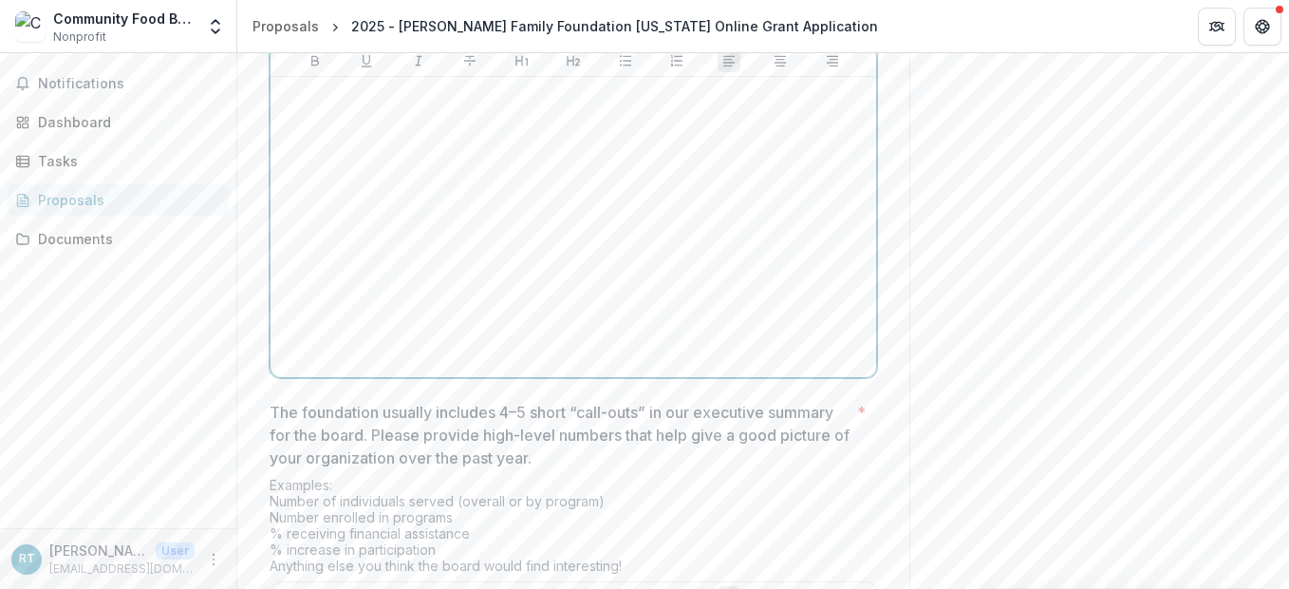
click at [629, 249] on div at bounding box center [573, 227] width 591 height 285
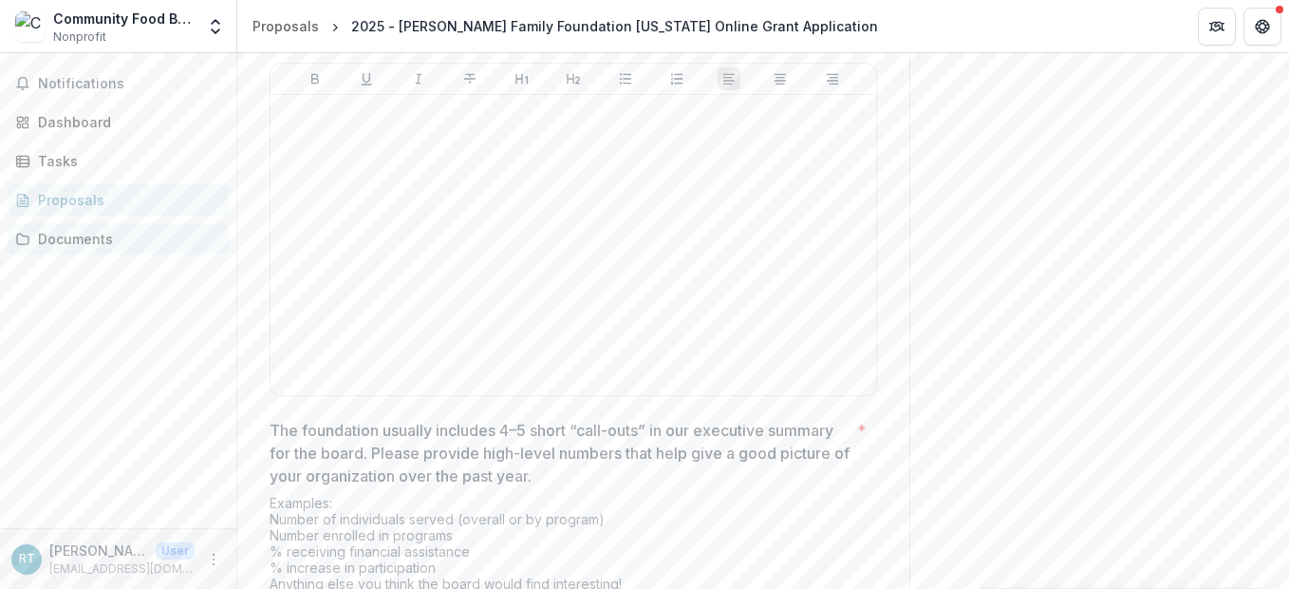
click at [93, 234] on div "Documents" at bounding box center [126, 239] width 176 height 20
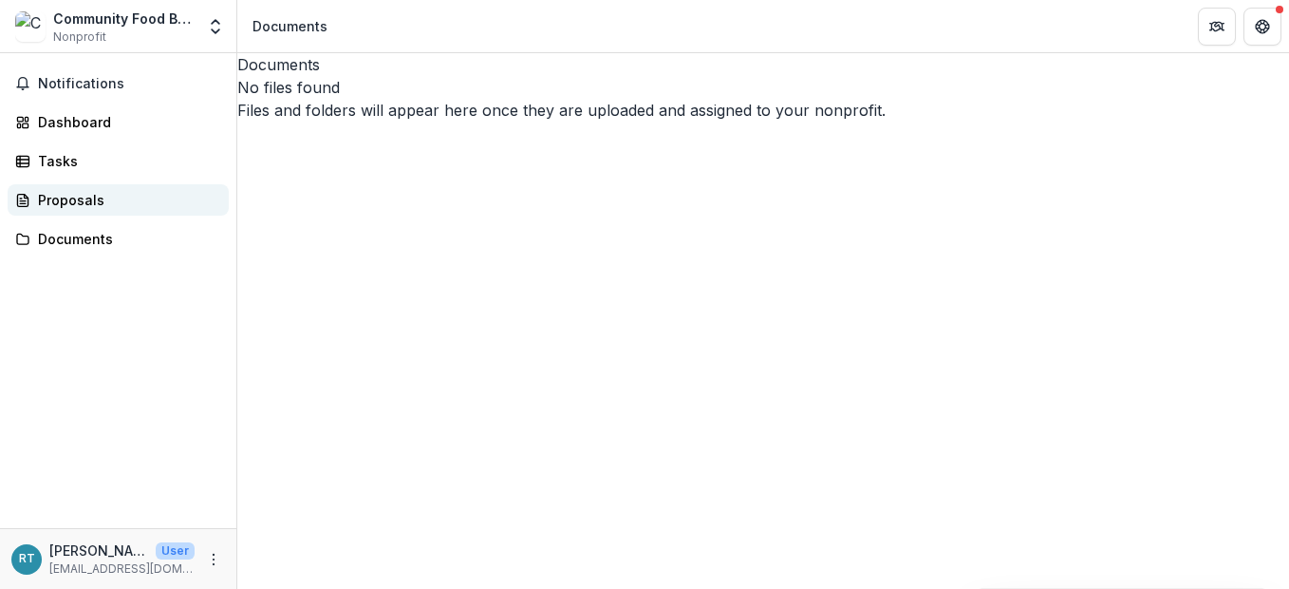
click at [81, 196] on div "Proposals" at bounding box center [126, 200] width 176 height 20
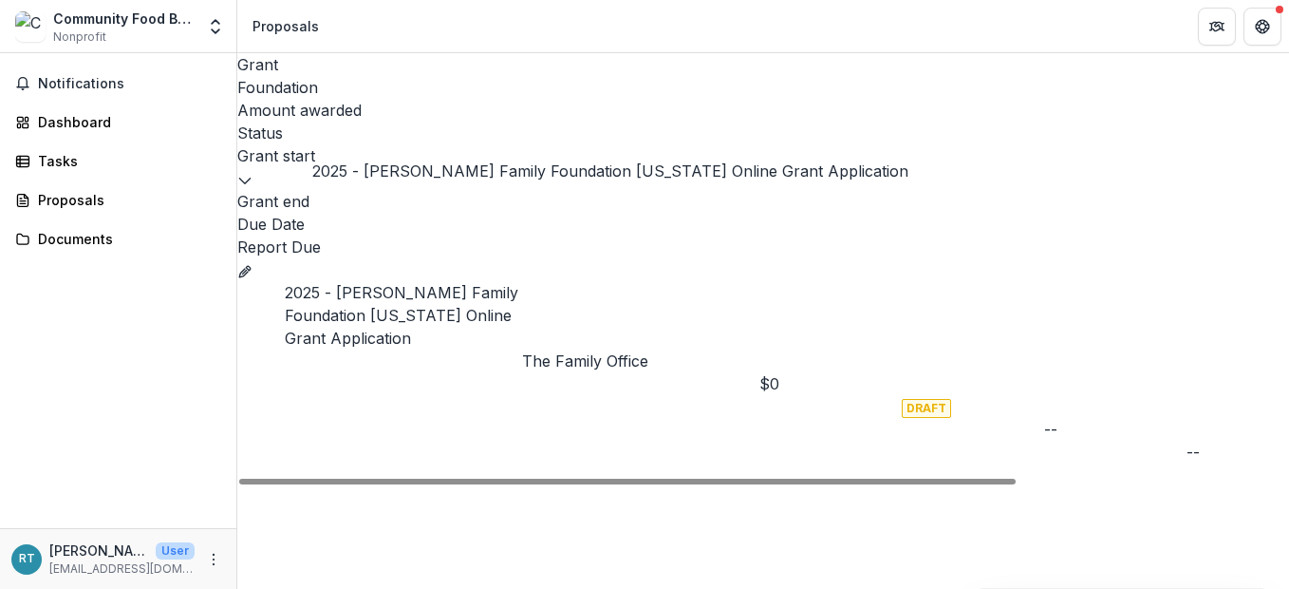
click at [490, 283] on link "2025 - Dugas Family Foundation Texas Online Grant Application" at bounding box center [402, 315] width 234 height 65
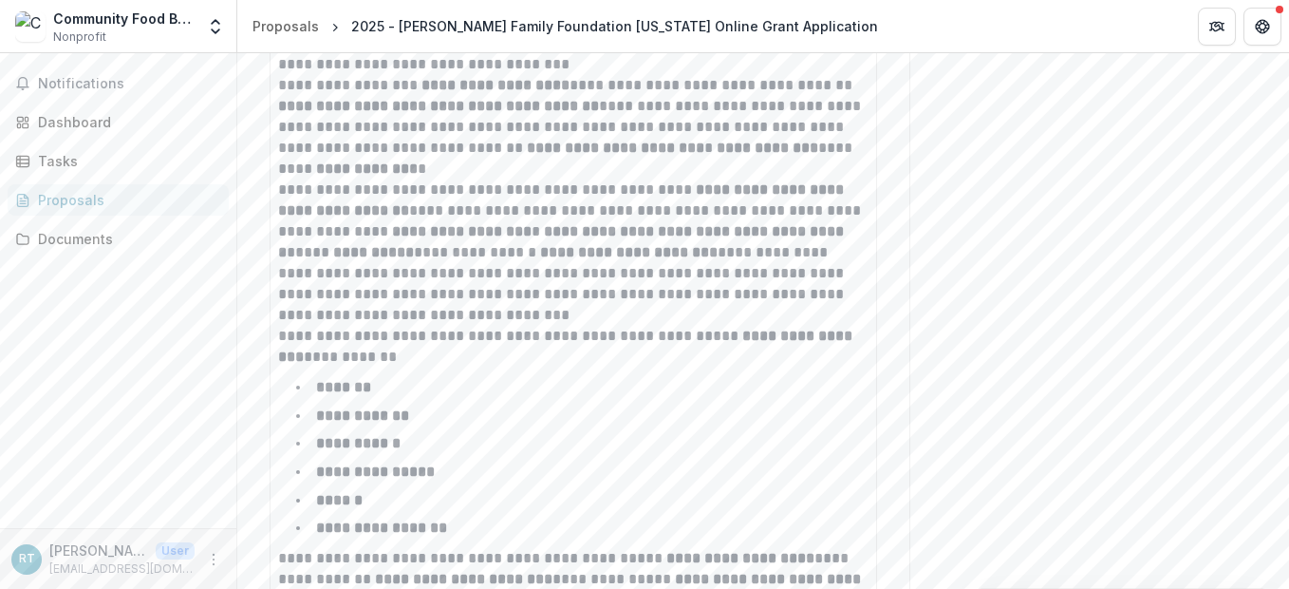
scroll to position [2279, 0]
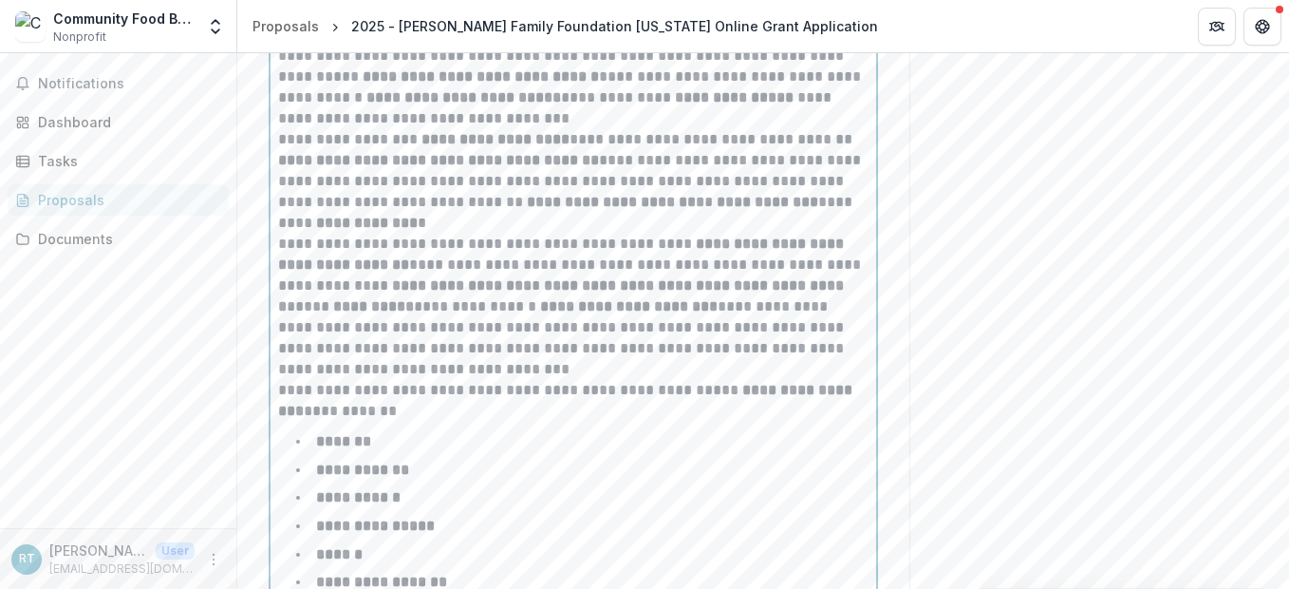
click at [743, 495] on ul "**********" at bounding box center [585, 511] width 568 height 165
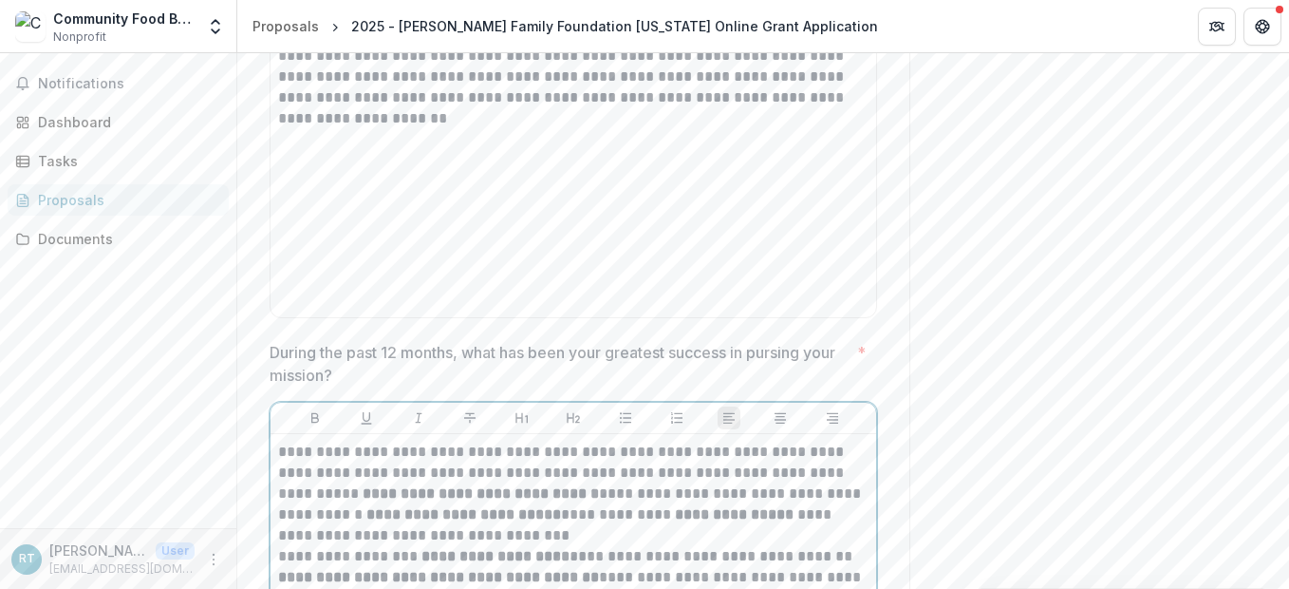
scroll to position [1749, 0]
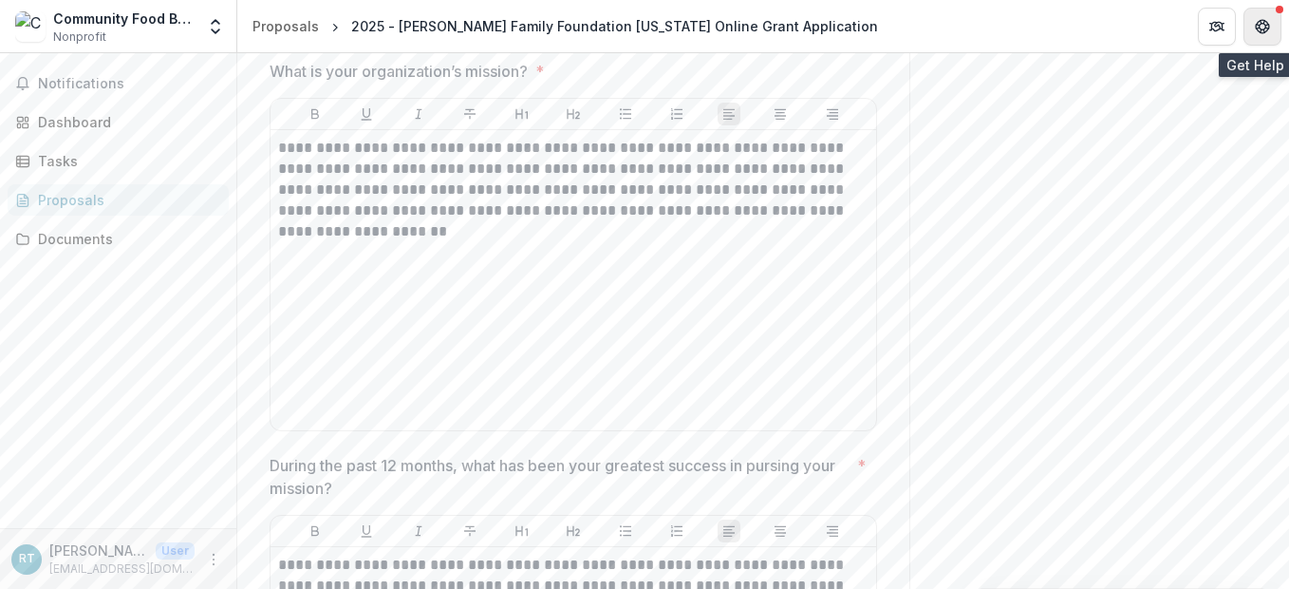
click at [1263, 25] on icon "Get Help" at bounding box center [1262, 26] width 15 height 15
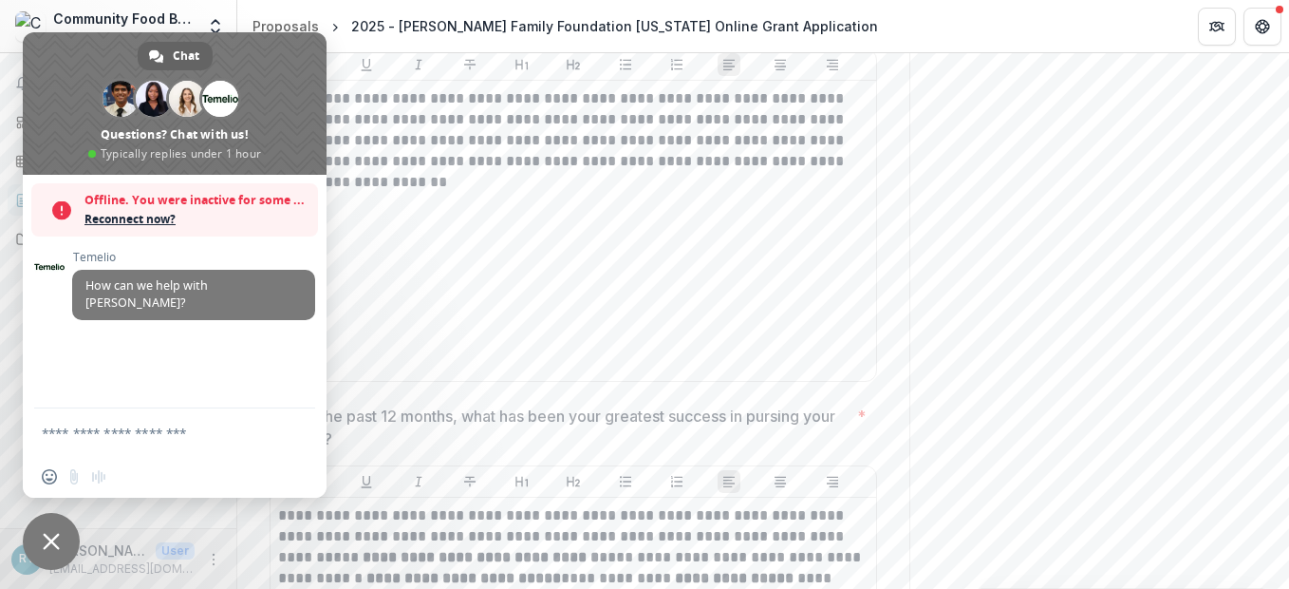
scroll to position [1844, 0]
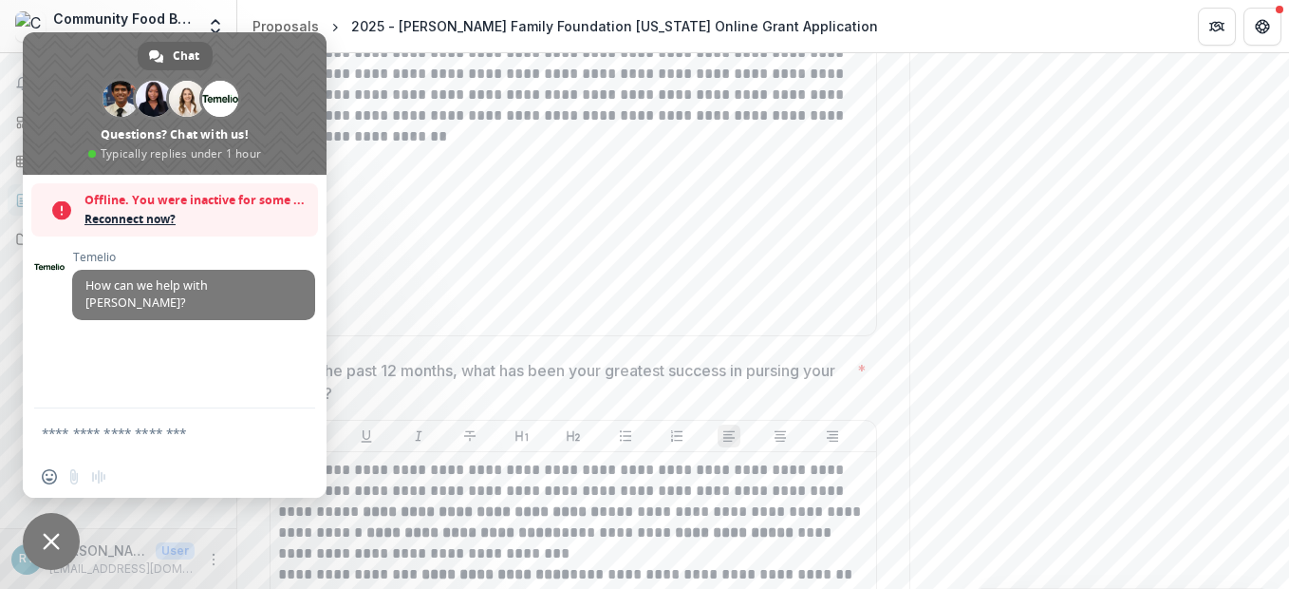
click at [47, 529] on span "Close chat" at bounding box center [51, 541] width 57 height 57
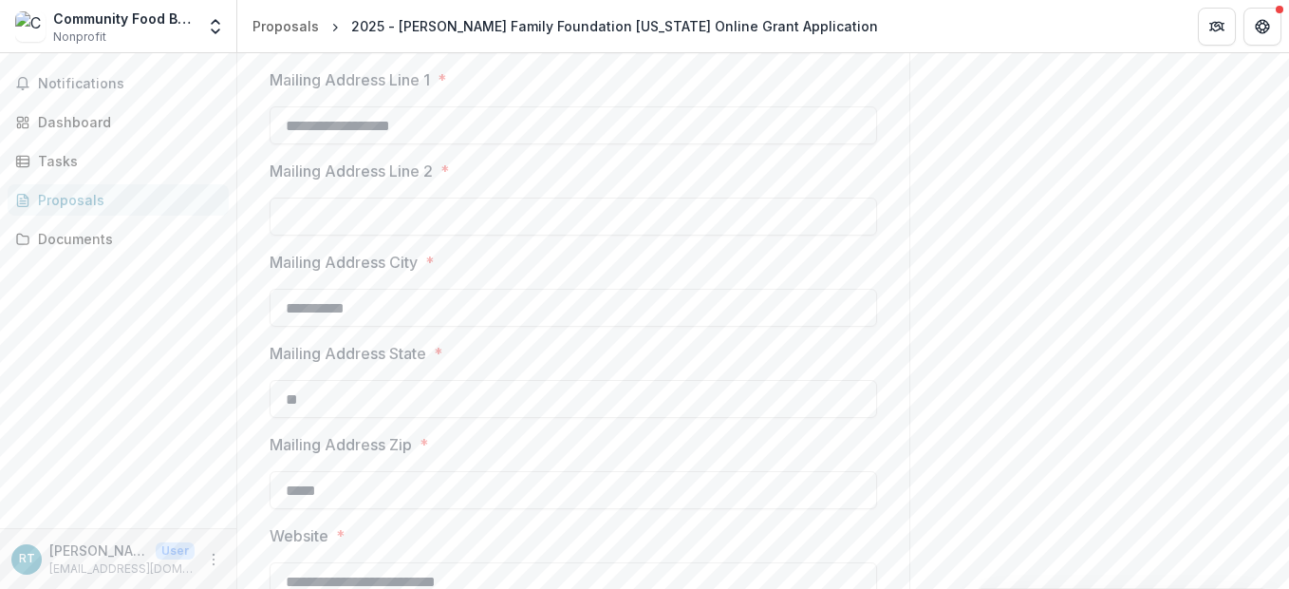
scroll to position [894, 0]
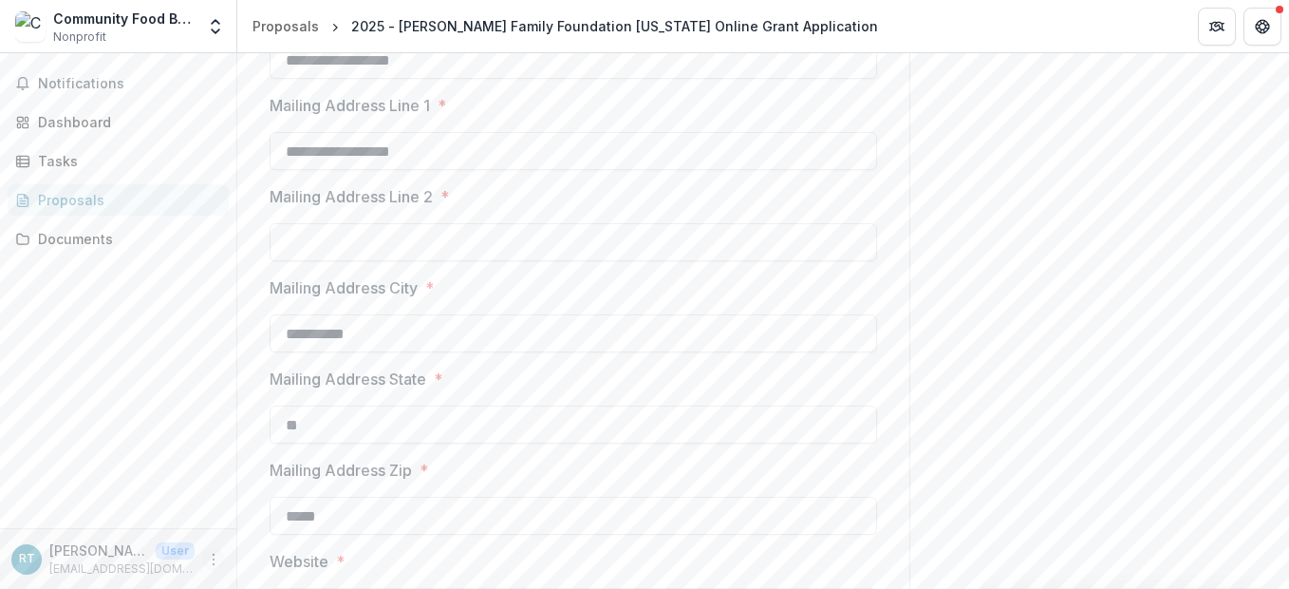
click at [215, 554] on icon "More" at bounding box center [213, 559] width 15 height 15
click at [312, 545] on button "Logout" at bounding box center [338, 550] width 203 height 31
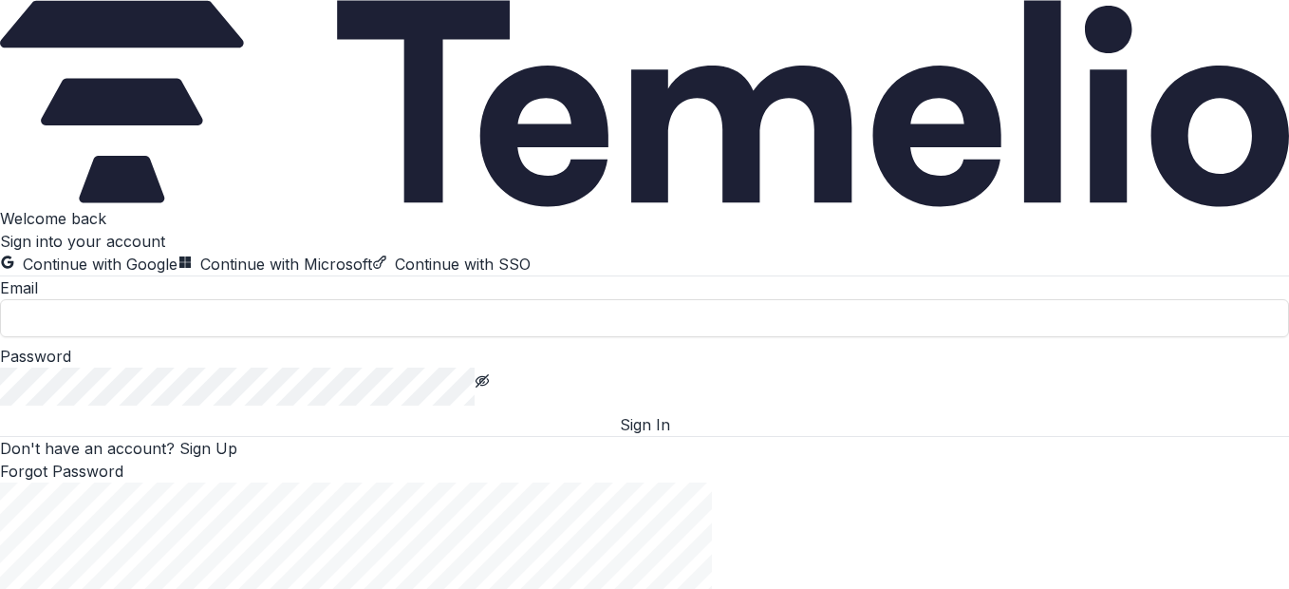
type input "**********"
